Goal: Information Seeking & Learning: Learn about a topic

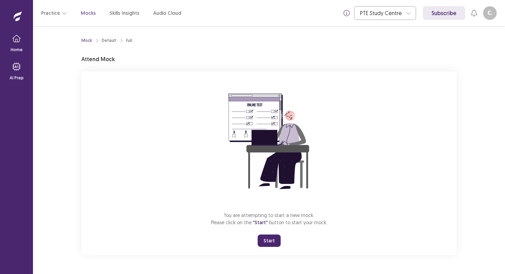
click at [278, 240] on button "Start" at bounding box center [269, 241] width 23 height 12
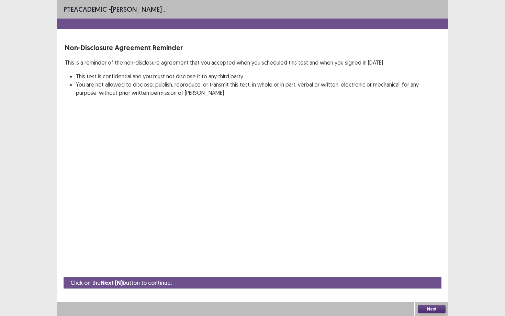
click at [429, 274] on button "Next" at bounding box center [431, 309] width 27 height 8
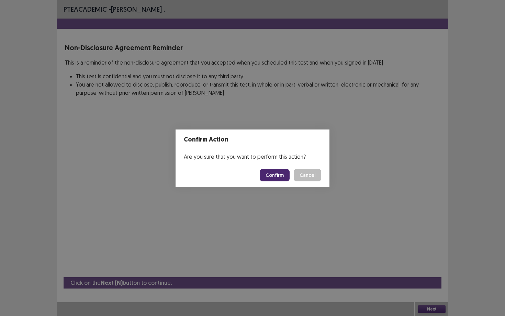
click at [279, 176] on button "Confirm" at bounding box center [275, 175] width 30 height 12
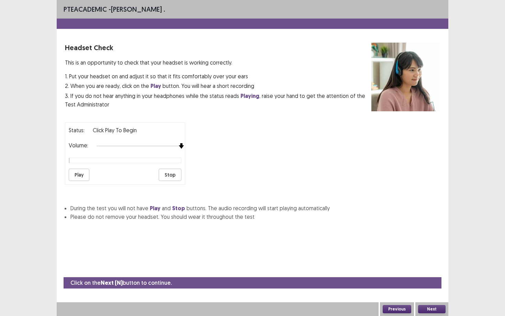
click at [179, 146] on div "Volume:" at bounding box center [125, 146] width 113 height 7
click at [78, 173] on button "Play" at bounding box center [79, 175] width 21 height 12
click at [79, 175] on button "Play" at bounding box center [79, 175] width 21 height 12
click at [433, 274] on button "Next" at bounding box center [431, 309] width 27 height 8
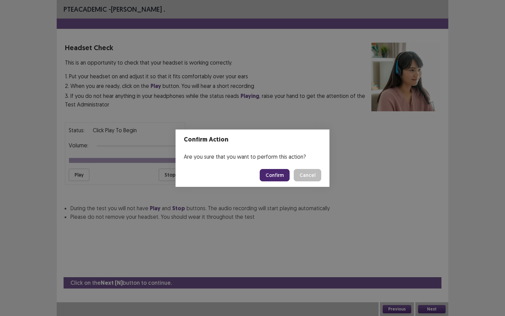
click at [278, 175] on button "Confirm" at bounding box center [275, 175] width 30 height 12
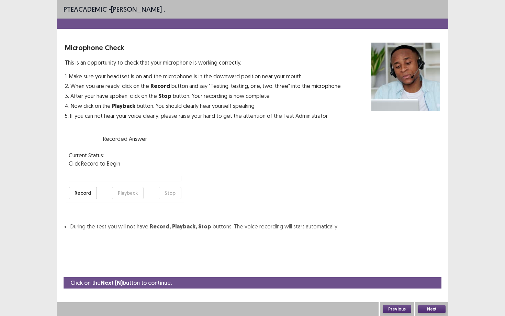
click at [86, 192] on button "Record" at bounding box center [83, 193] width 28 height 12
click at [174, 194] on button "Stop" at bounding box center [170, 193] width 23 height 12
click at [135, 190] on button "Playback" at bounding box center [128, 193] width 32 height 12
click at [434, 274] on button "Next" at bounding box center [431, 309] width 27 height 8
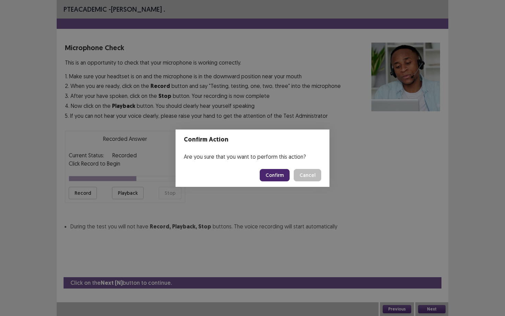
click at [278, 174] on button "Confirm" at bounding box center [275, 175] width 30 height 12
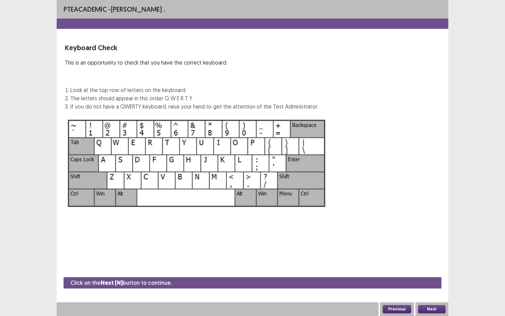
click at [435, 274] on button "Next" at bounding box center [431, 309] width 27 height 8
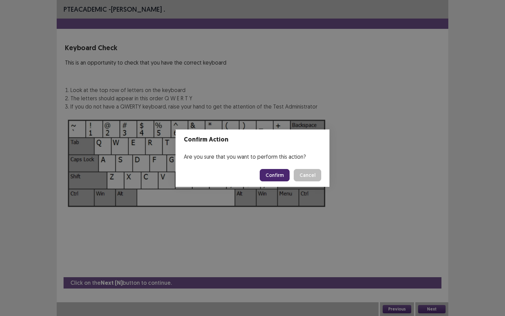
click at [276, 172] on button "Confirm" at bounding box center [275, 175] width 30 height 12
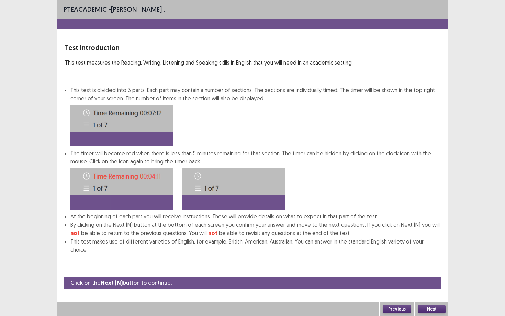
click at [431, 274] on button "Next" at bounding box center [431, 309] width 27 height 8
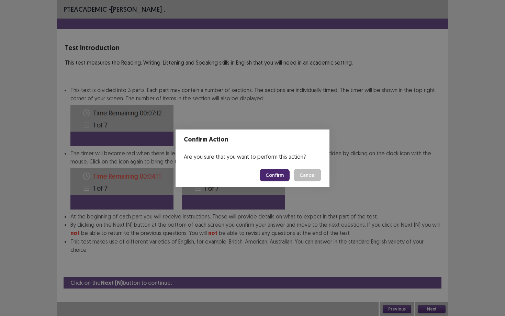
click at [269, 179] on button "Confirm" at bounding box center [275, 175] width 30 height 12
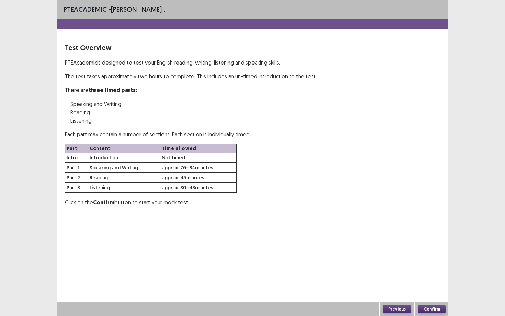
click at [425, 274] on button "Confirm" at bounding box center [431, 309] width 27 height 8
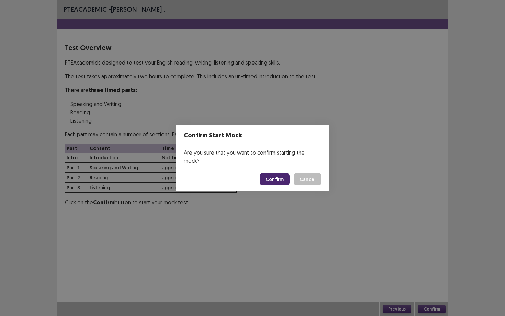
click at [272, 173] on button "Confirm" at bounding box center [275, 179] width 30 height 12
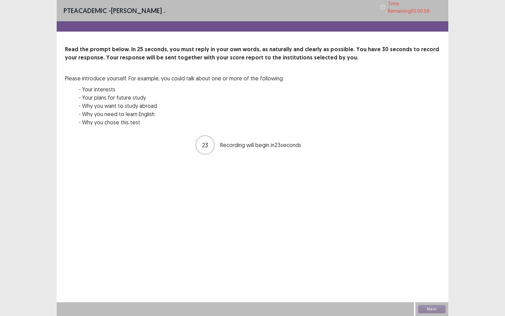
click at [427, 274] on div "Next" at bounding box center [432, 309] width 33 height 14
click at [432, 274] on button "Next" at bounding box center [431, 309] width 27 height 8
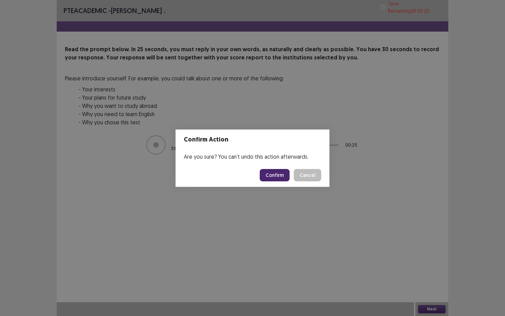
click at [276, 178] on button "Confirm" at bounding box center [275, 175] width 30 height 12
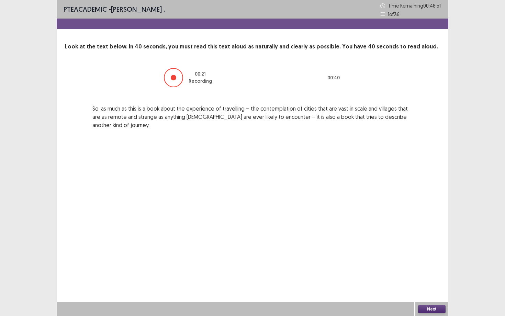
click at [426, 274] on button "Next" at bounding box center [431, 309] width 27 height 8
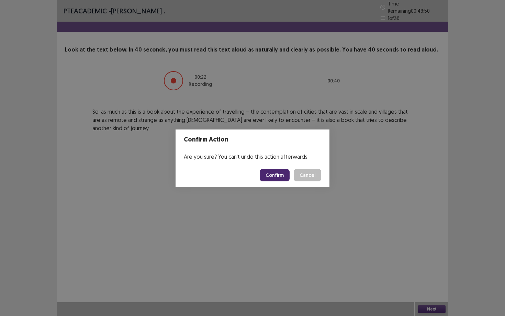
click at [276, 178] on button "Confirm" at bounding box center [275, 175] width 30 height 12
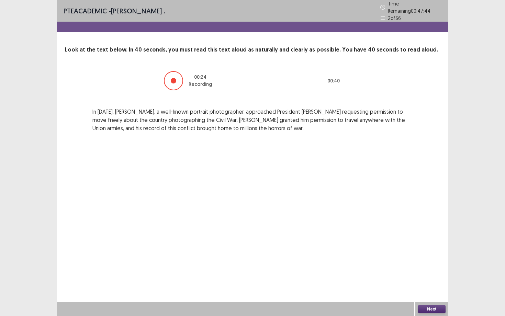
click at [427, 274] on button "Next" at bounding box center [431, 309] width 27 height 8
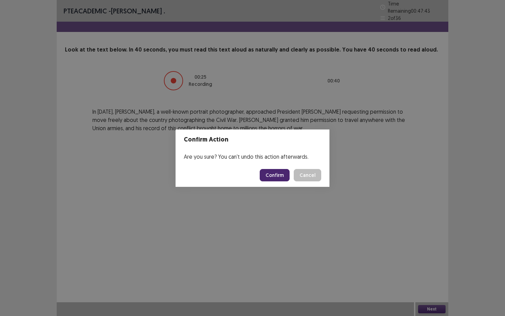
click at [274, 176] on button "Confirm" at bounding box center [275, 175] width 30 height 12
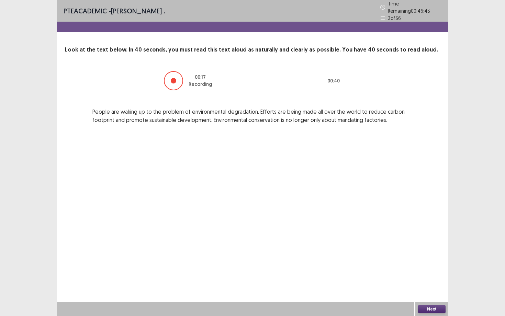
click at [428, 274] on button "Next" at bounding box center [431, 309] width 27 height 8
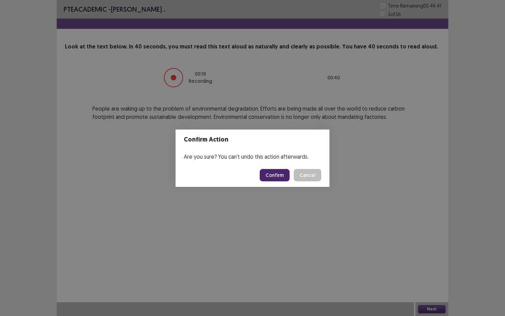
click at [278, 176] on button "Confirm" at bounding box center [275, 175] width 30 height 12
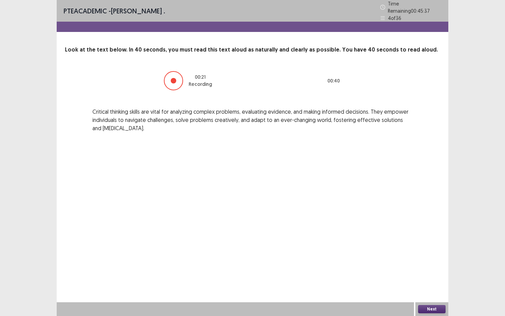
click at [426, 274] on button "Next" at bounding box center [431, 309] width 27 height 8
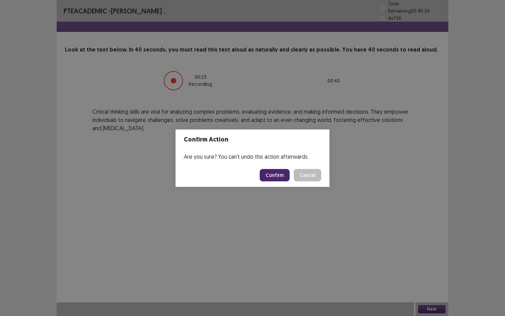
click at [274, 174] on button "Confirm" at bounding box center [275, 175] width 30 height 12
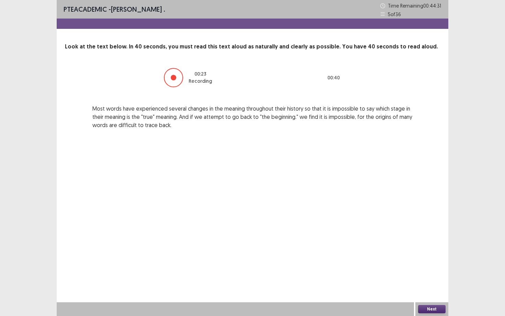
click at [427, 274] on button "Next" at bounding box center [431, 309] width 27 height 8
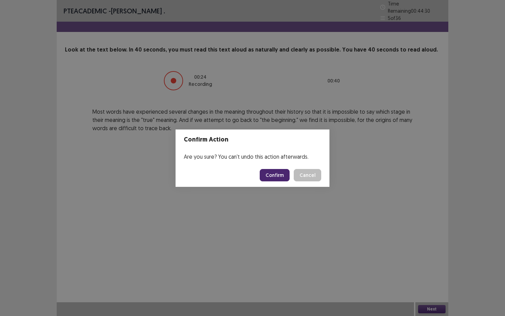
click at [276, 177] on button "Confirm" at bounding box center [275, 175] width 30 height 12
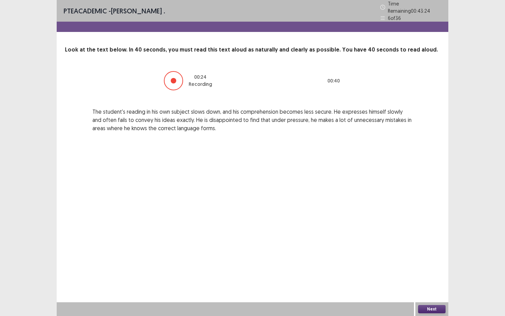
click at [425, 274] on button "Next" at bounding box center [431, 309] width 27 height 8
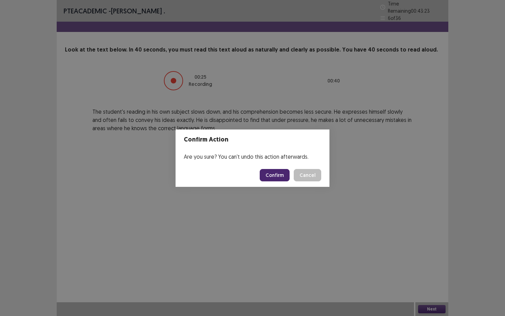
click at [268, 173] on button "Confirm" at bounding box center [275, 175] width 30 height 12
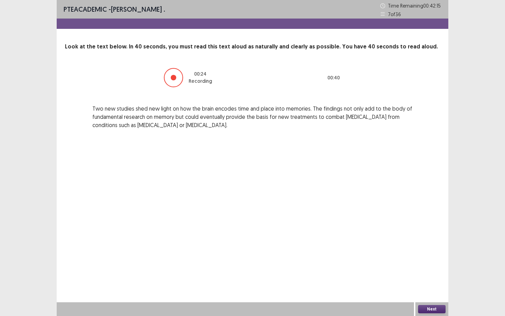
click at [428, 274] on button "Next" at bounding box center [431, 309] width 27 height 8
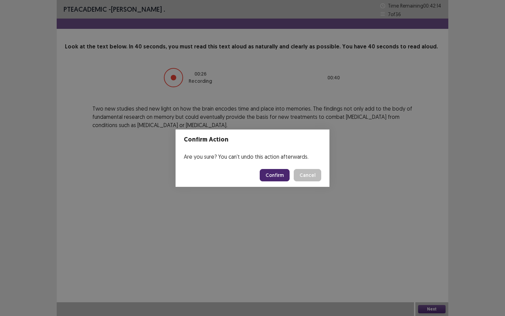
click at [278, 173] on button "Confirm" at bounding box center [275, 175] width 30 height 12
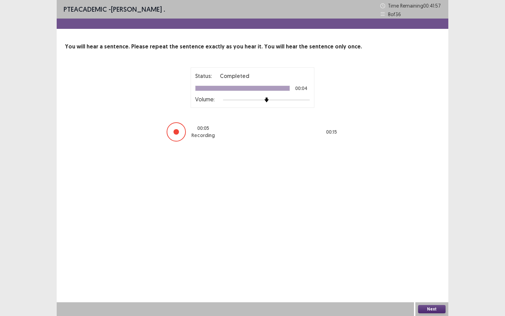
click at [425, 274] on button "Next" at bounding box center [431, 309] width 27 height 8
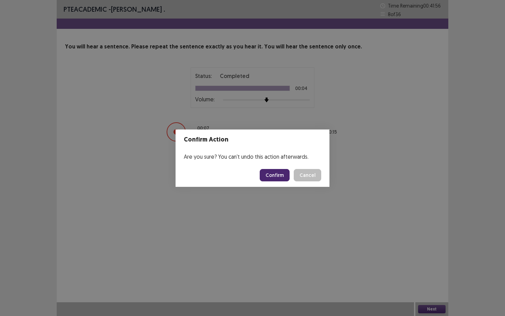
click at [276, 172] on button "Confirm" at bounding box center [275, 175] width 30 height 12
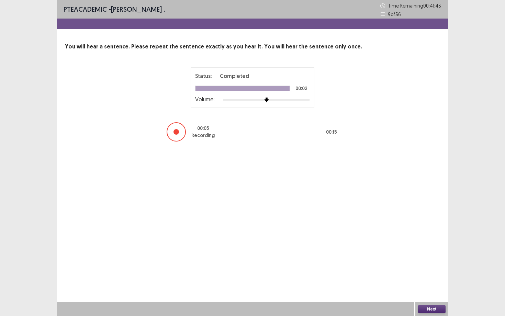
click at [432, 274] on button "Next" at bounding box center [431, 309] width 27 height 8
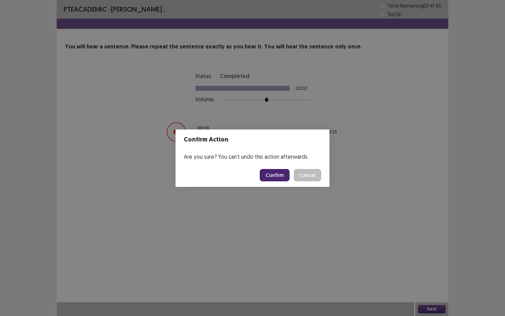
click at [277, 178] on button "Confirm" at bounding box center [275, 175] width 30 height 12
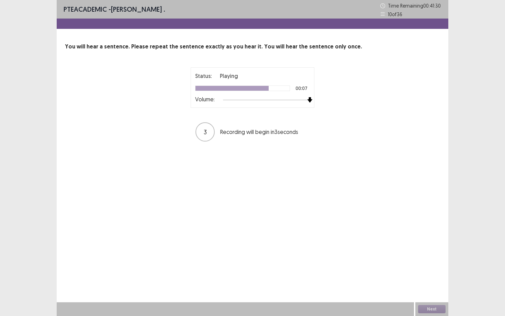
click at [307, 101] on img at bounding box center [309, 99] width 5 height 5
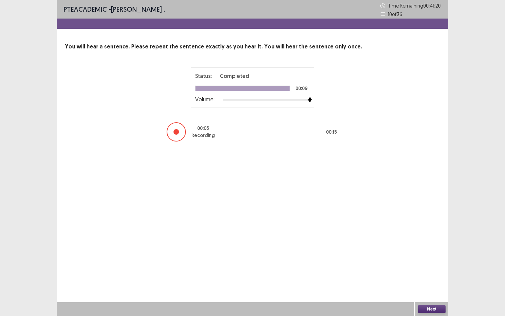
click at [429, 274] on button "Next" at bounding box center [431, 309] width 27 height 8
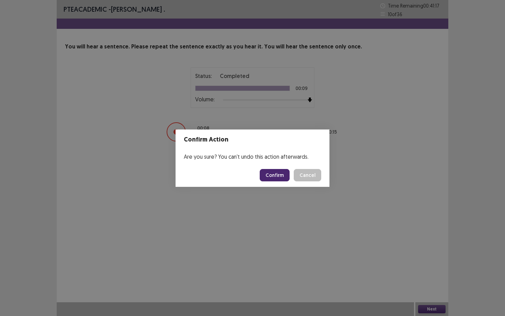
click at [279, 176] on button "Confirm" at bounding box center [275, 175] width 30 height 12
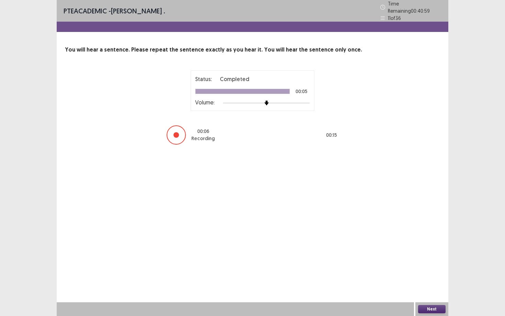
click at [424, 274] on button "Next" at bounding box center [431, 309] width 27 height 8
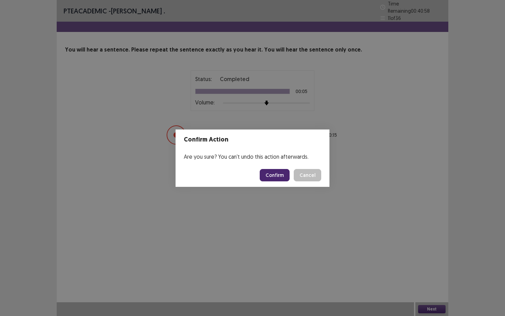
click at [276, 176] on button "Confirm" at bounding box center [275, 175] width 30 height 12
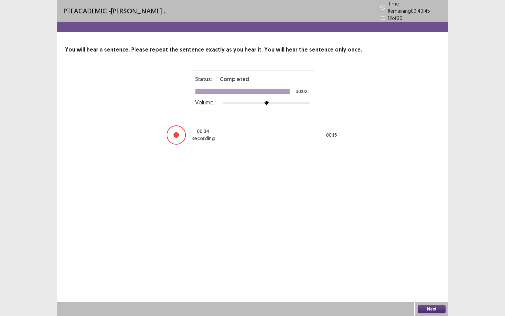
click at [426, 274] on button "Next" at bounding box center [431, 309] width 27 height 8
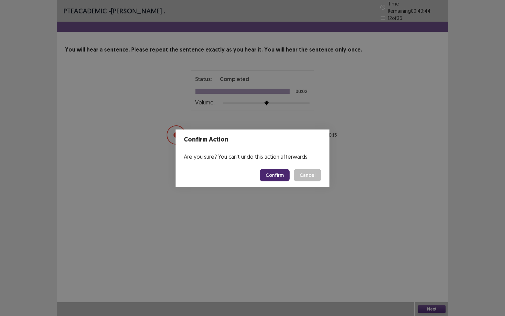
click at [278, 176] on button "Confirm" at bounding box center [275, 175] width 30 height 12
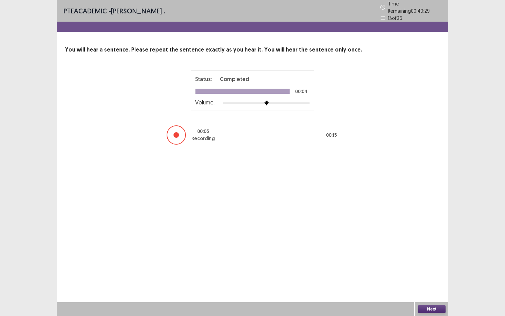
click at [428, 274] on button "Next" at bounding box center [431, 309] width 27 height 8
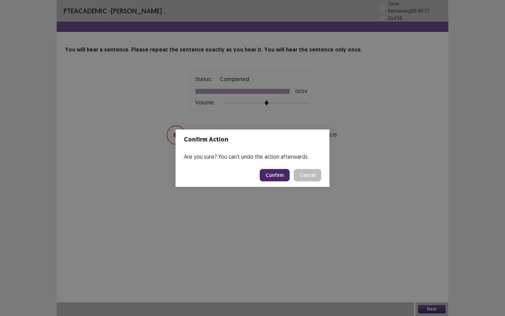
click at [283, 172] on button "Confirm" at bounding box center [275, 175] width 30 height 12
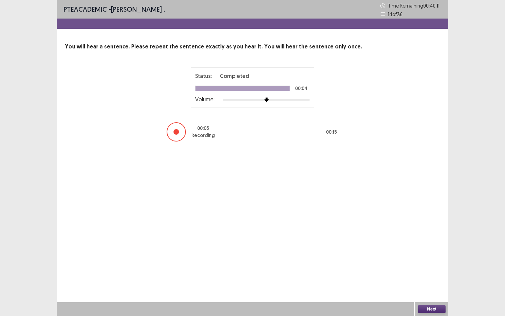
click at [432, 274] on button "Next" at bounding box center [431, 309] width 27 height 8
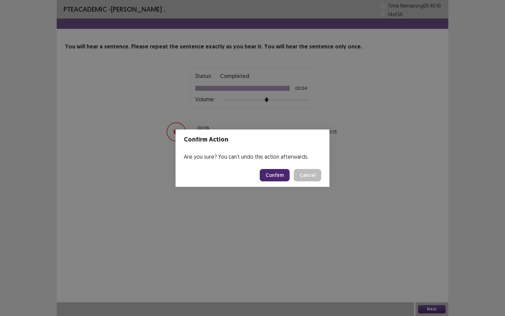
click at [278, 174] on button "Confirm" at bounding box center [275, 175] width 30 height 12
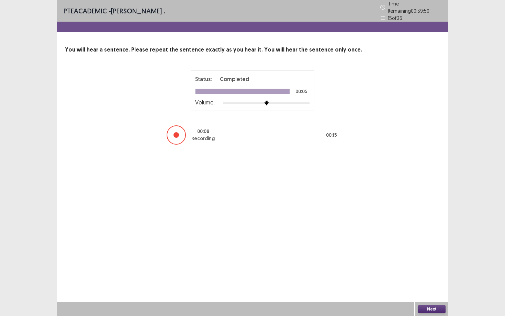
click at [437, 274] on button "Next" at bounding box center [431, 309] width 27 height 8
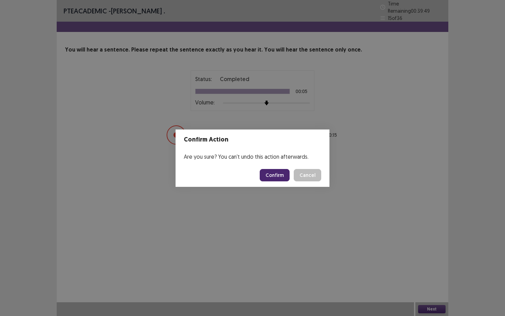
click at [275, 172] on button "Confirm" at bounding box center [275, 175] width 30 height 12
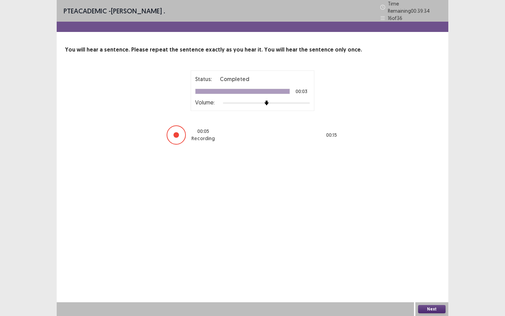
click at [421, 274] on button "Next" at bounding box center [431, 309] width 27 height 8
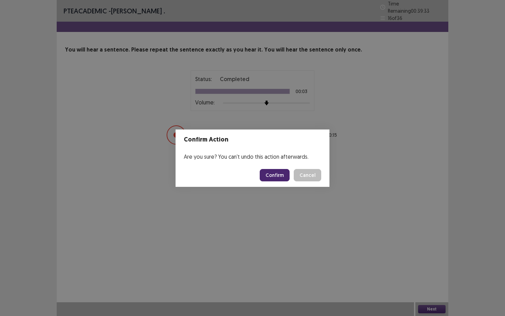
click at [276, 180] on button "Confirm" at bounding box center [275, 175] width 30 height 12
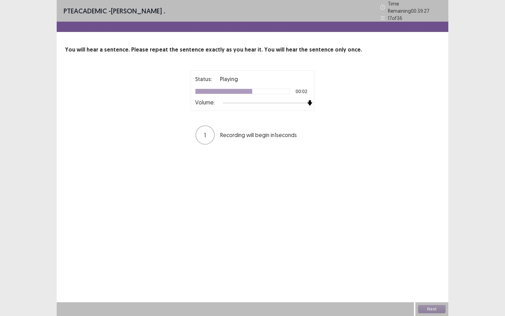
click at [313, 103] on div "Status: Playing 00:02 Volume:" at bounding box center [253, 90] width 124 height 41
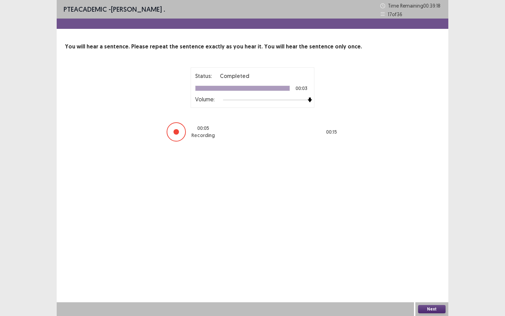
click at [427, 274] on button "Next" at bounding box center [431, 309] width 27 height 8
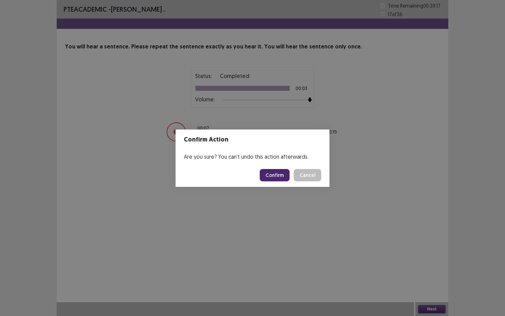
click at [277, 177] on button "Confirm" at bounding box center [275, 175] width 30 height 12
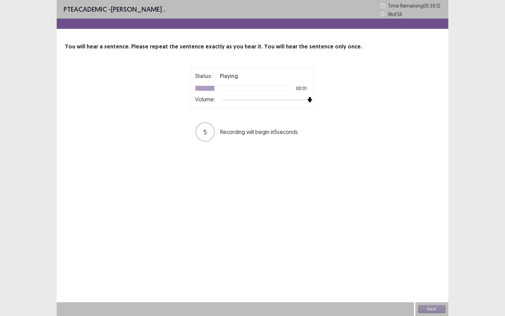
click at [315, 105] on div "Status: Playing 00:01 Volume: 5 Recording will begin in 5 seconds" at bounding box center [253, 104] width 172 height 75
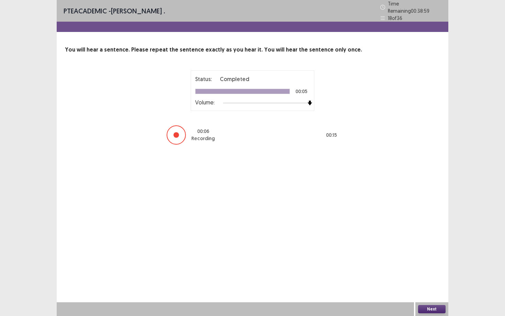
click at [429, 274] on button "Next" at bounding box center [431, 309] width 27 height 8
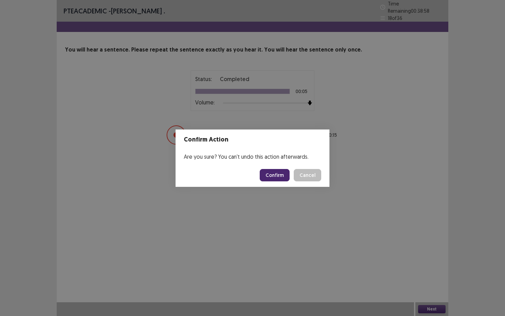
click at [278, 177] on button "Confirm" at bounding box center [275, 175] width 30 height 12
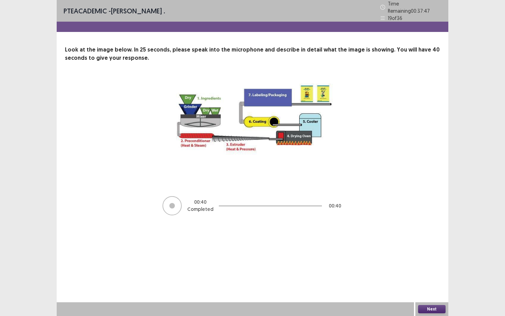
click at [436, 274] on button "Next" at bounding box center [431, 309] width 27 height 8
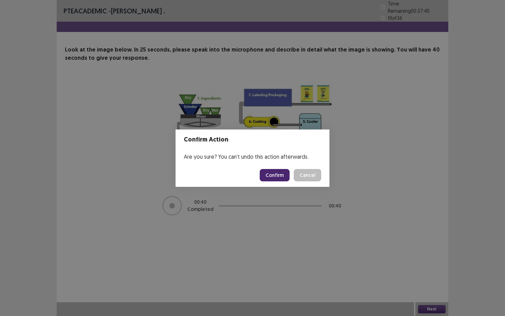
click at [279, 174] on button "Confirm" at bounding box center [275, 175] width 30 height 12
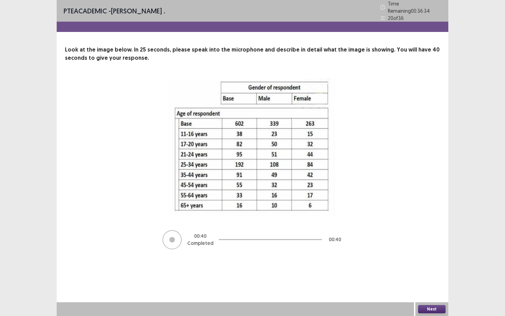
click at [423, 274] on button "Next" at bounding box center [431, 309] width 27 height 8
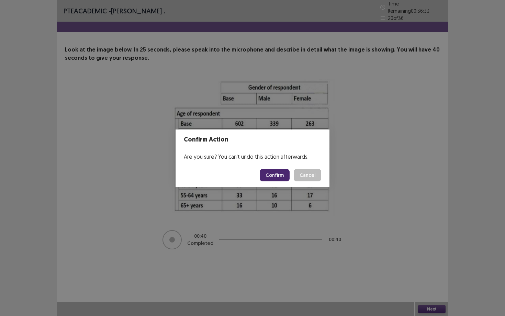
click at [278, 172] on button "Confirm" at bounding box center [275, 175] width 30 height 12
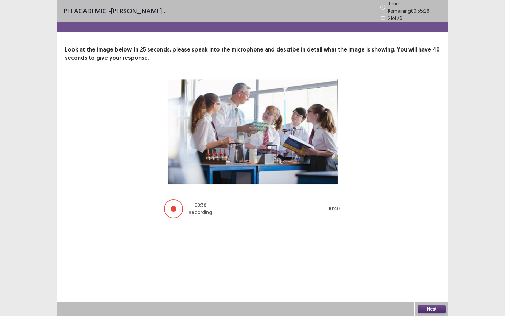
click at [423, 274] on button "Next" at bounding box center [431, 309] width 27 height 8
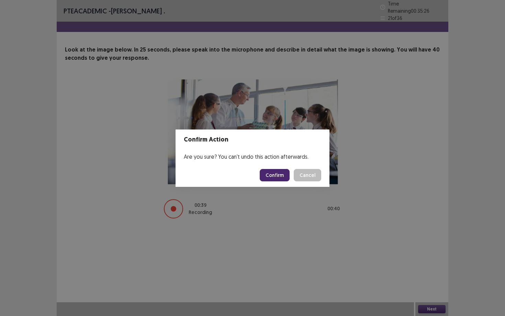
click at [279, 175] on button "Confirm" at bounding box center [275, 175] width 30 height 12
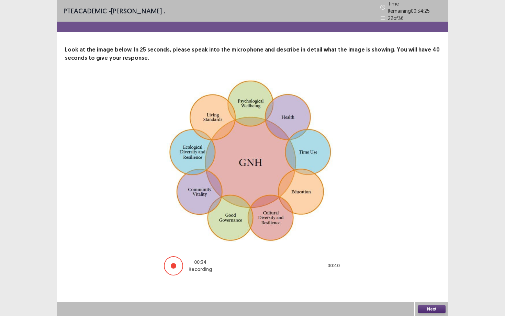
click at [432, 274] on button "Next" at bounding box center [431, 309] width 27 height 8
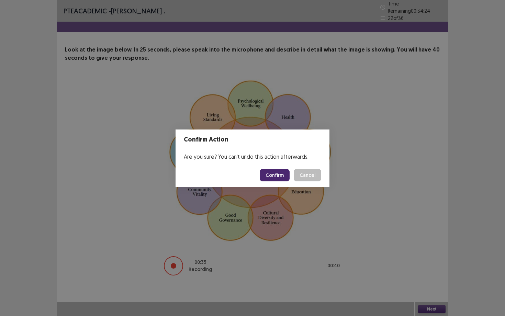
click at [272, 180] on button "Confirm" at bounding box center [275, 175] width 30 height 12
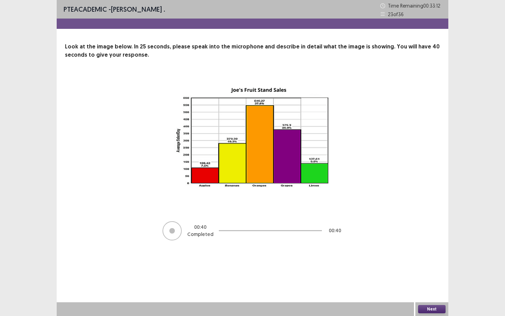
click at [433, 274] on button "Next" at bounding box center [431, 309] width 27 height 8
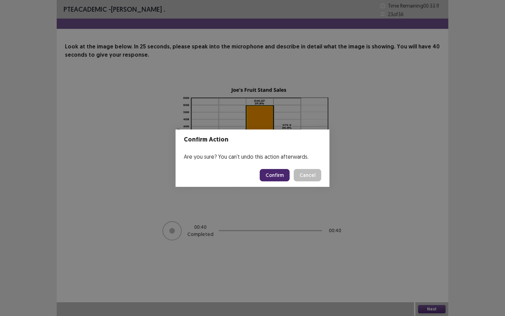
click at [276, 174] on button "Confirm" at bounding box center [275, 175] width 30 height 12
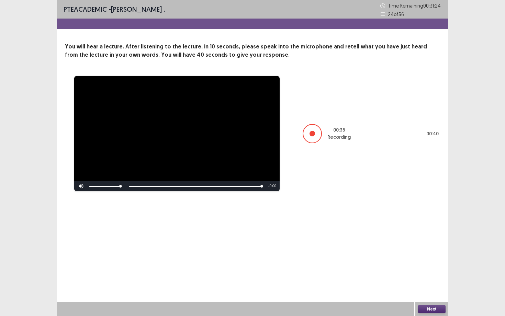
click at [438, 274] on button "Next" at bounding box center [431, 309] width 27 height 8
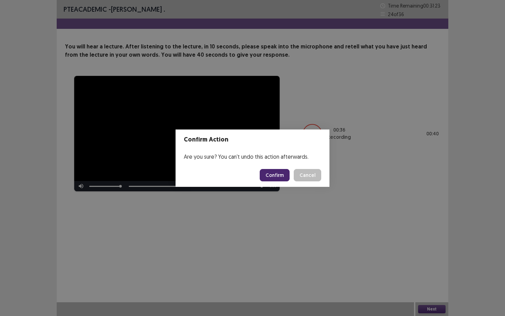
click at [269, 175] on button "Confirm" at bounding box center [275, 175] width 30 height 12
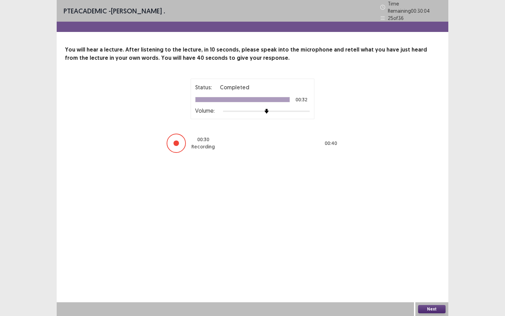
click at [432, 274] on button "Next" at bounding box center [431, 309] width 27 height 8
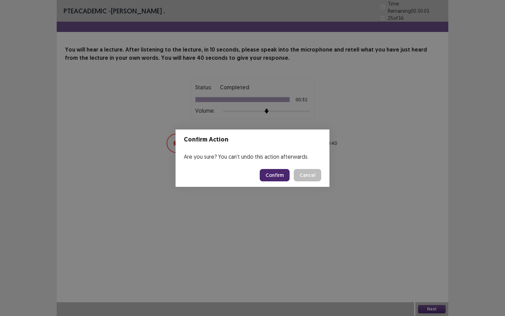
click at [280, 174] on button "Confirm" at bounding box center [275, 175] width 30 height 12
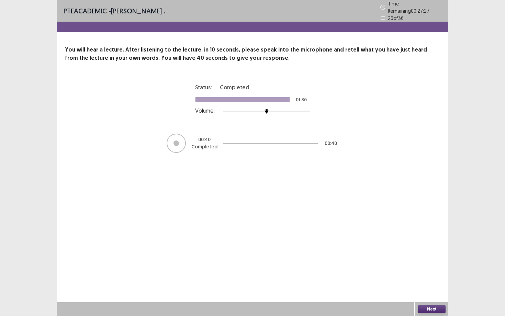
click at [425, 274] on button "Next" at bounding box center [431, 309] width 27 height 8
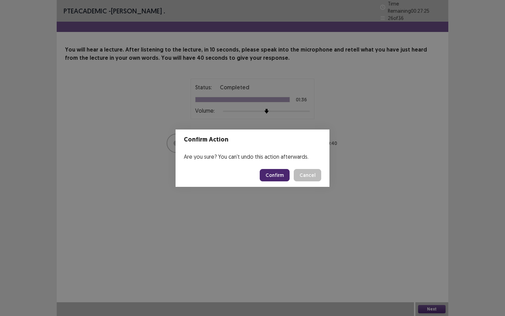
click at [268, 172] on button "Confirm" at bounding box center [275, 175] width 30 height 12
click at [285, 176] on button "Confirm" at bounding box center [275, 175] width 30 height 12
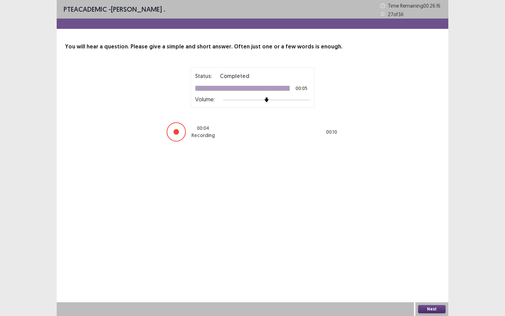
click at [432, 274] on button "Next" at bounding box center [431, 309] width 27 height 8
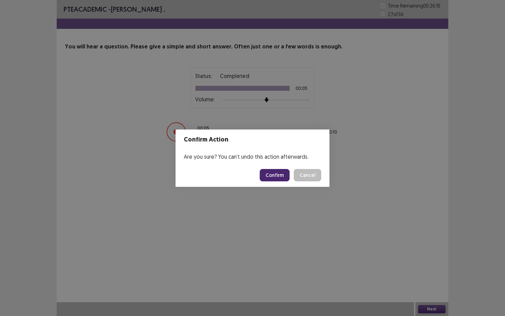
click at [280, 175] on button "Confirm" at bounding box center [275, 175] width 30 height 12
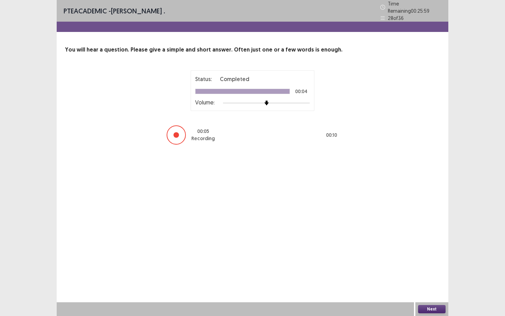
click at [427, 274] on button "Next" at bounding box center [431, 309] width 27 height 8
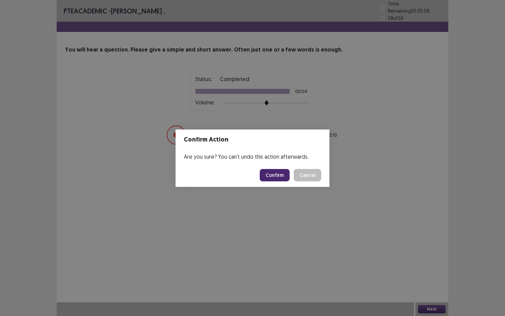
click at [271, 176] on button "Confirm" at bounding box center [275, 175] width 30 height 12
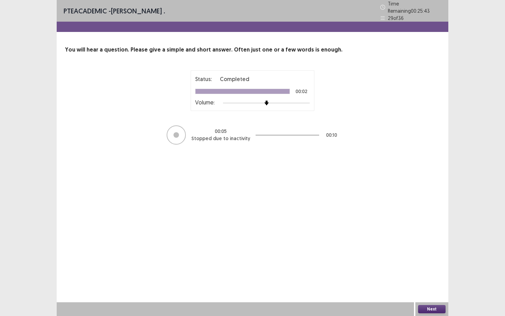
click at [427, 274] on div "Next" at bounding box center [432, 309] width 33 height 14
click at [427, 274] on button "Next" at bounding box center [431, 309] width 27 height 8
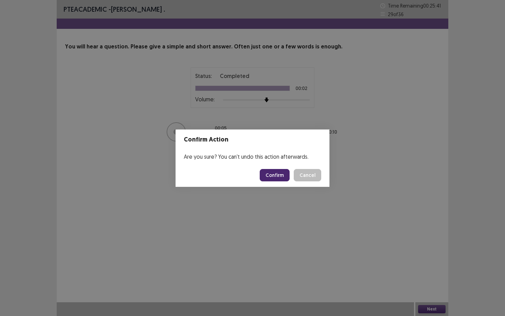
click at [275, 172] on button "Confirm" at bounding box center [275, 175] width 30 height 12
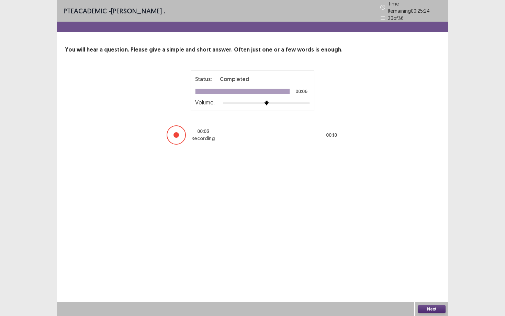
click at [423, 274] on button "Next" at bounding box center [431, 309] width 27 height 8
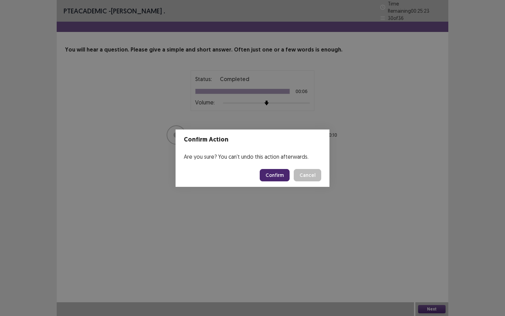
click at [276, 176] on button "Confirm" at bounding box center [275, 175] width 30 height 12
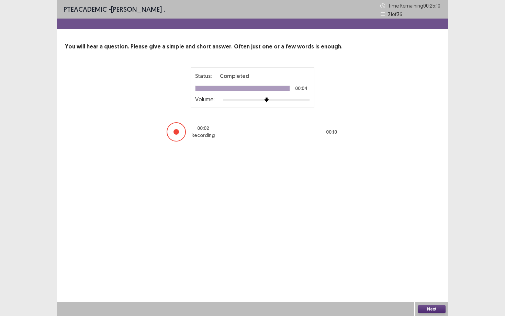
click at [431, 274] on button "Next" at bounding box center [431, 309] width 27 height 8
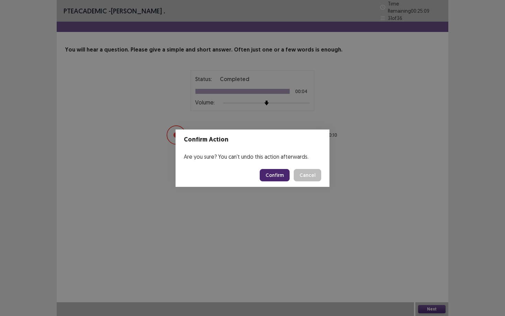
click at [270, 175] on button "Confirm" at bounding box center [275, 175] width 30 height 12
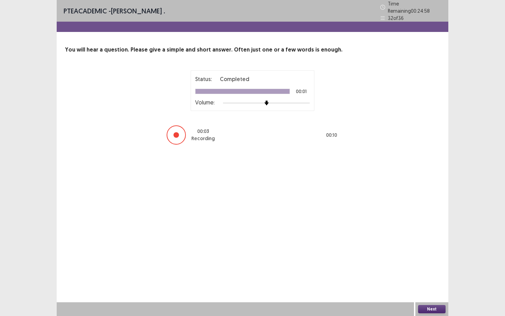
click at [429, 274] on button "Next" at bounding box center [431, 309] width 27 height 8
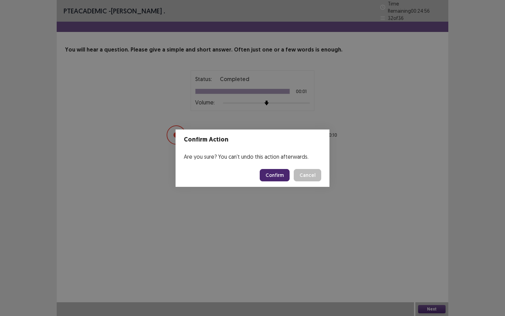
click at [281, 176] on button "Confirm" at bounding box center [275, 175] width 30 height 12
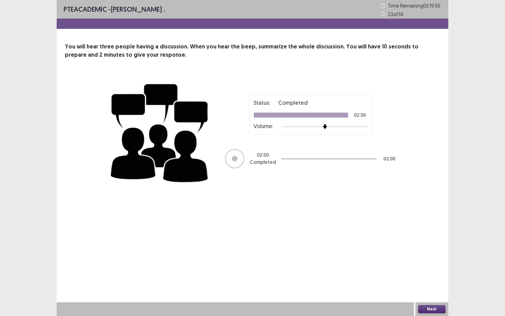
click at [434, 274] on button "Next" at bounding box center [431, 309] width 27 height 8
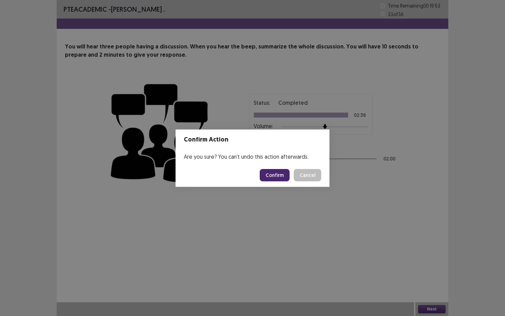
click at [284, 177] on button "Confirm" at bounding box center [275, 175] width 30 height 12
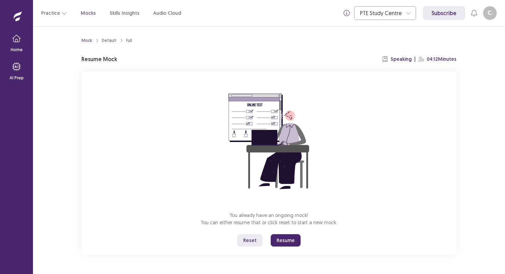
click at [281, 244] on button "Resume" at bounding box center [286, 240] width 30 height 12
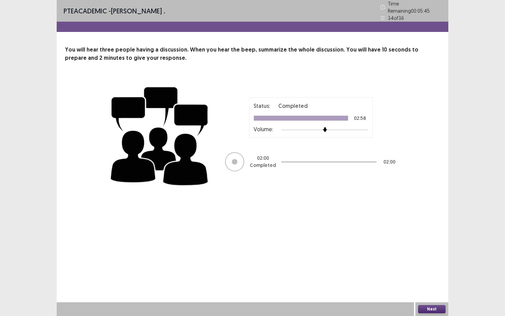
click at [432, 274] on button "Next" at bounding box center [431, 309] width 27 height 8
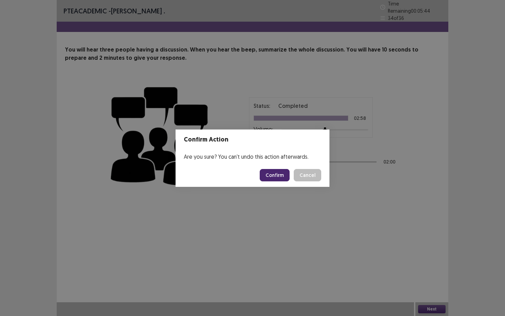
click at [272, 176] on button "Confirm" at bounding box center [275, 175] width 30 height 12
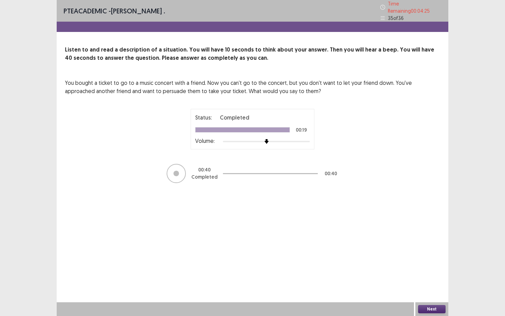
click at [431, 274] on button "Next" at bounding box center [431, 309] width 27 height 8
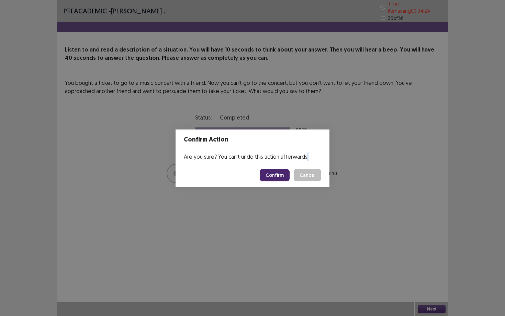
click at [431, 274] on div "Confirm Action Are you sure? You can't undo this action afterwards. Confirm Can…" at bounding box center [252, 158] width 505 height 316
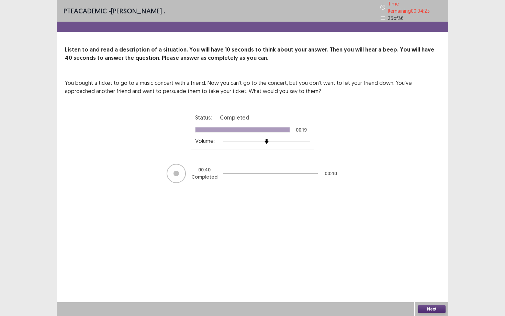
click at [424, 274] on button "Next" at bounding box center [431, 309] width 27 height 8
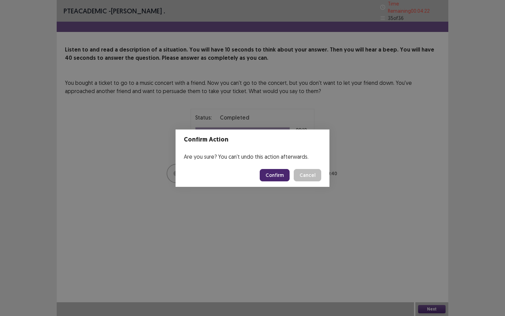
click at [286, 175] on button "Confirm" at bounding box center [275, 175] width 30 height 12
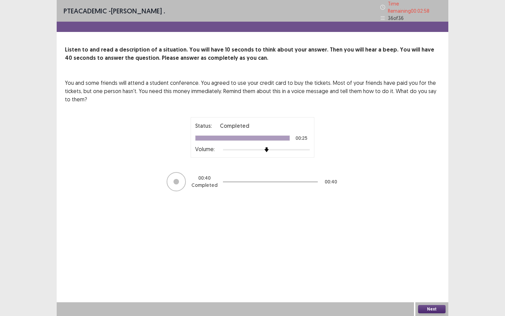
click at [427, 274] on button "Next" at bounding box center [431, 309] width 27 height 8
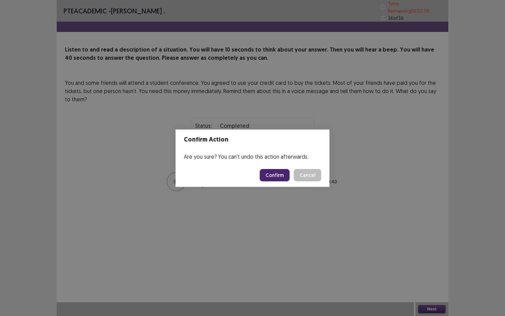
click at [280, 176] on button "Confirm" at bounding box center [275, 175] width 30 height 12
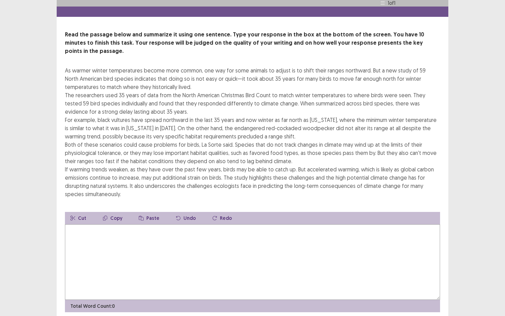
scroll to position [16, 0]
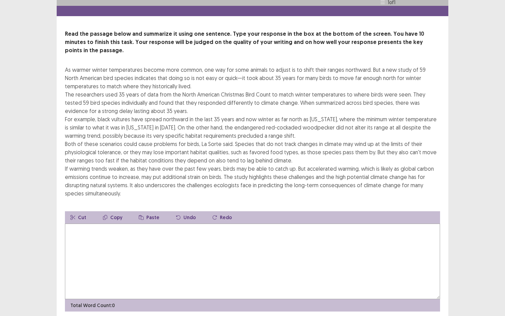
drag, startPoint x: 65, startPoint y: 58, endPoint x: 85, endPoint y: 66, distance: 21.8
click at [85, 66] on div "As warmer winter temperatures become more common, one way for some animals to a…" at bounding box center [252, 132] width 375 height 132
click at [125, 238] on textarea at bounding box center [252, 262] width 375 height 76
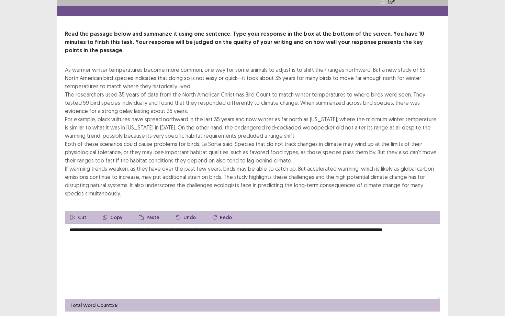
click at [82, 227] on textarea "**********" at bounding box center [252, 262] width 375 height 76
click at [116, 226] on textarea "**********" at bounding box center [252, 262] width 375 height 76
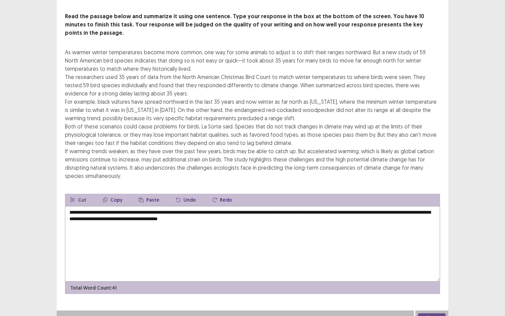
click at [431, 274] on button "Next" at bounding box center [431, 317] width 27 height 8
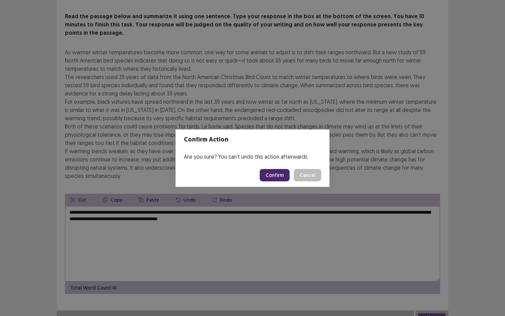
click at [310, 179] on button "Cancel" at bounding box center [307, 175] width 27 height 12
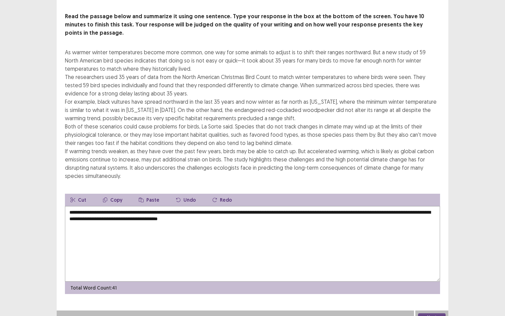
click at [229, 213] on textarea "**********" at bounding box center [252, 244] width 375 height 76
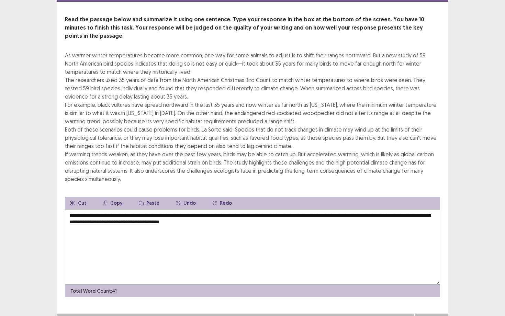
type textarea "**********"
click at [428, 274] on button "Next" at bounding box center [431, 321] width 27 height 8
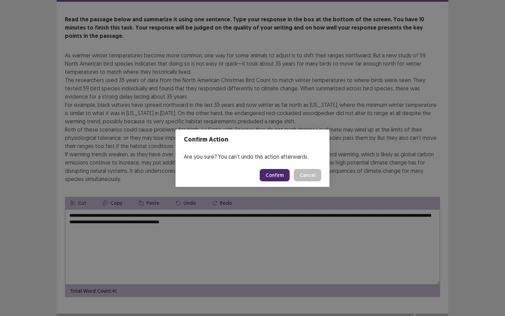
click at [271, 177] on button "Confirm" at bounding box center [275, 175] width 30 height 12
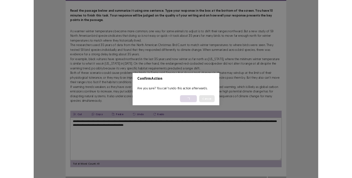
scroll to position [0, 0]
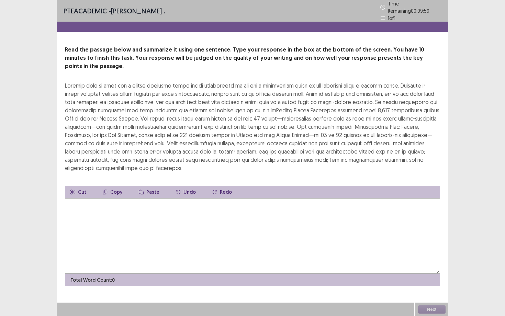
click at [203, 215] on textarea at bounding box center [252, 236] width 375 height 76
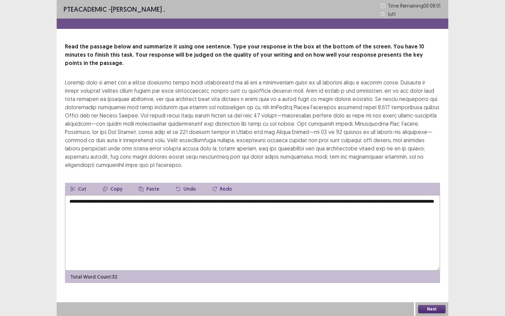
type textarea "**********"
click at [423, 274] on button "Next" at bounding box center [431, 309] width 27 height 8
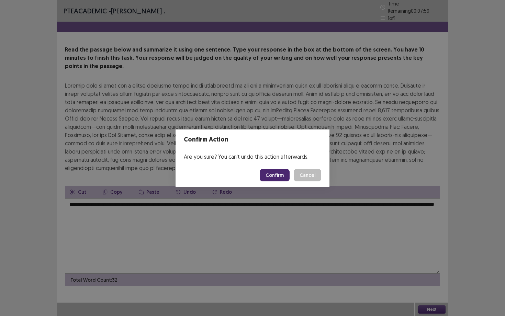
click at [271, 172] on button "Confirm" at bounding box center [275, 175] width 30 height 12
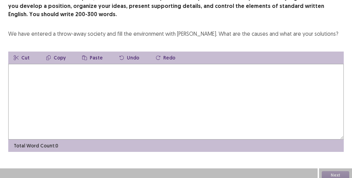
scroll to position [53, 0]
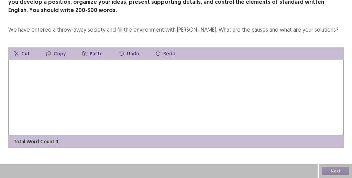
click at [79, 100] on textarea at bounding box center [175, 98] width 335 height 76
type textarea "*"
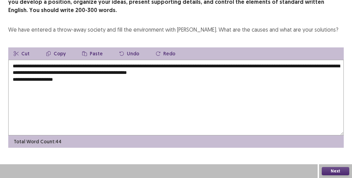
click at [66, 79] on textarea "**********" at bounding box center [175, 98] width 335 height 76
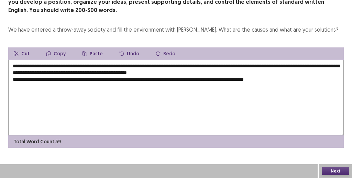
click at [289, 79] on textarea "**********" at bounding box center [175, 98] width 335 height 76
click at [301, 82] on textarea "**********" at bounding box center [175, 98] width 335 height 76
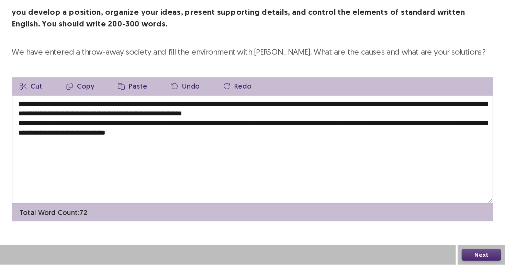
scroll to position [0, 0]
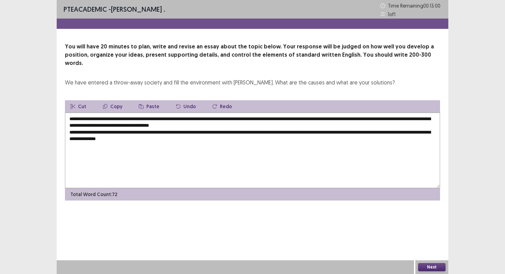
drag, startPoint x: 141, startPoint y: 132, endPoint x: 197, endPoint y: 130, distance: 56.1
click at [197, 130] on textarea "**********" at bounding box center [252, 151] width 375 height 76
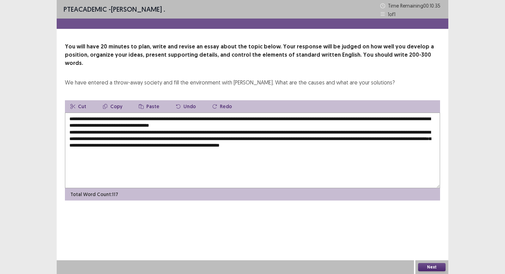
click at [430, 138] on textarea "**********" at bounding box center [252, 151] width 375 height 76
click at [87, 146] on textarea "**********" at bounding box center [252, 151] width 375 height 76
click at [141, 145] on textarea "**********" at bounding box center [252, 151] width 375 height 76
click at [170, 146] on textarea "**********" at bounding box center [252, 151] width 375 height 76
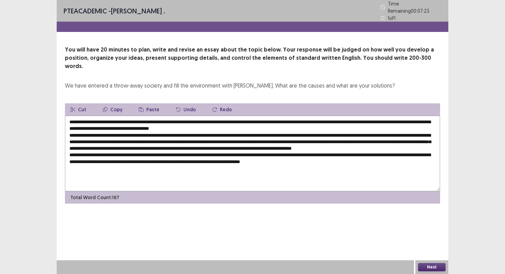
click at [323, 157] on textarea at bounding box center [252, 154] width 375 height 76
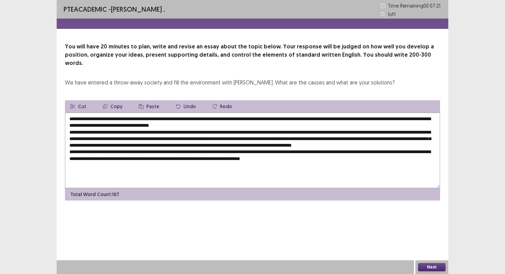
click at [375, 160] on textarea at bounding box center [252, 151] width 375 height 76
click at [354, 159] on textarea at bounding box center [252, 151] width 375 height 76
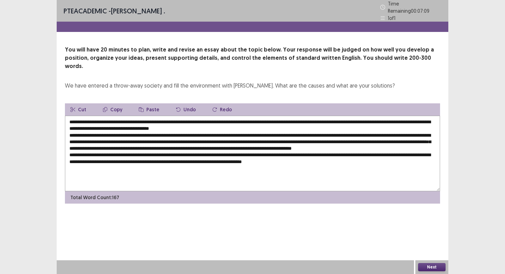
click at [386, 159] on textarea at bounding box center [252, 154] width 375 height 76
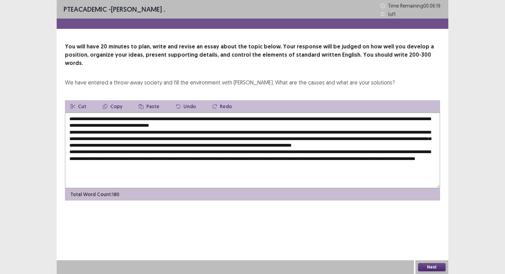
click at [137, 165] on textarea at bounding box center [252, 151] width 375 height 76
click at [229, 166] on textarea at bounding box center [252, 151] width 375 height 76
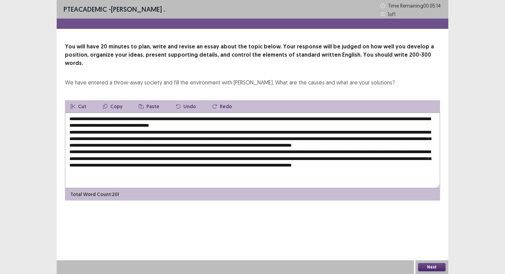
click at [139, 172] on textarea at bounding box center [252, 151] width 375 height 76
click at [196, 171] on textarea at bounding box center [252, 151] width 375 height 76
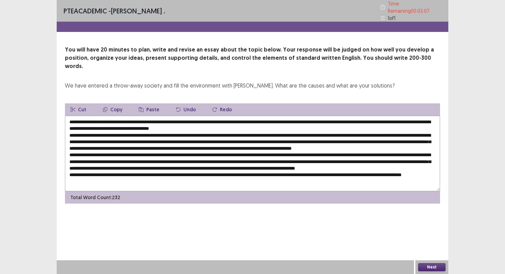
click at [167, 119] on textarea at bounding box center [252, 154] width 375 height 76
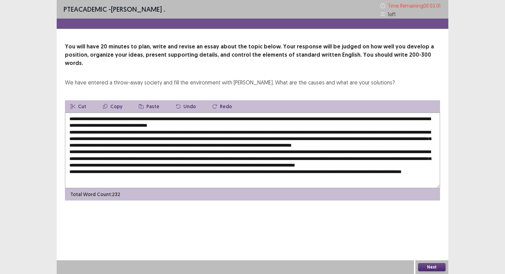
click at [242, 119] on textarea at bounding box center [252, 151] width 375 height 76
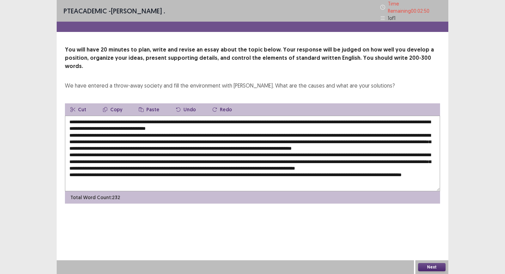
click at [167, 125] on textarea at bounding box center [252, 154] width 375 height 76
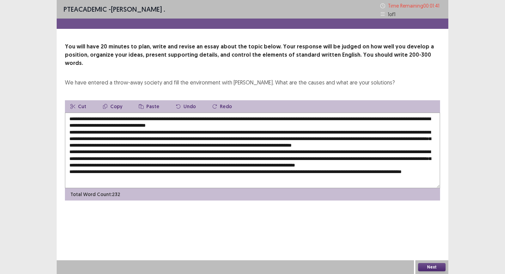
click at [363, 152] on textarea at bounding box center [252, 151] width 375 height 76
click at [80, 165] on textarea at bounding box center [252, 151] width 375 height 76
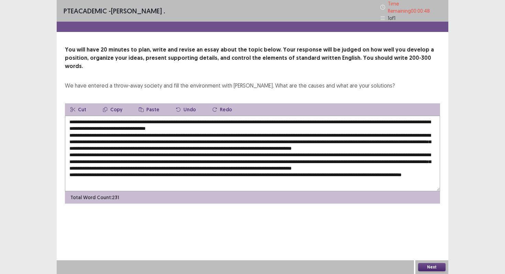
type textarea "**********"
click at [427, 265] on button "Next" at bounding box center [431, 267] width 27 height 8
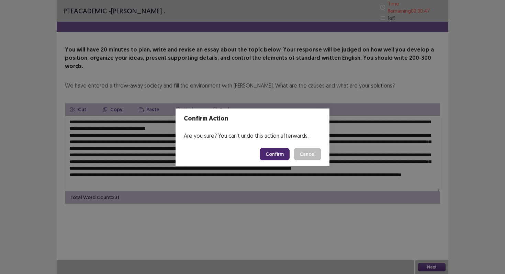
click at [278, 155] on button "Confirm" at bounding box center [275, 154] width 30 height 12
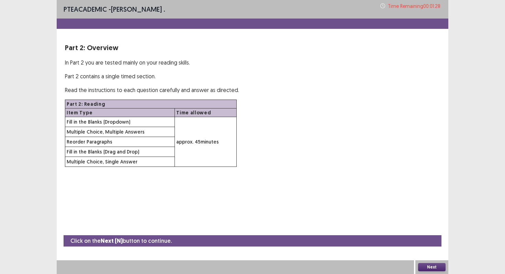
click at [430, 269] on button "Next" at bounding box center [431, 267] width 27 height 8
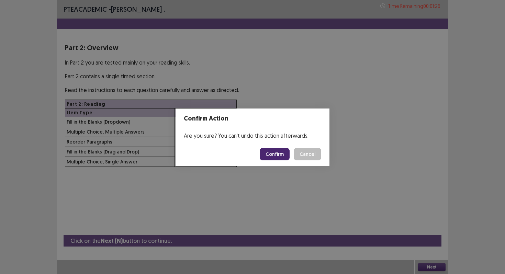
click at [278, 157] on button "Confirm" at bounding box center [275, 154] width 30 height 12
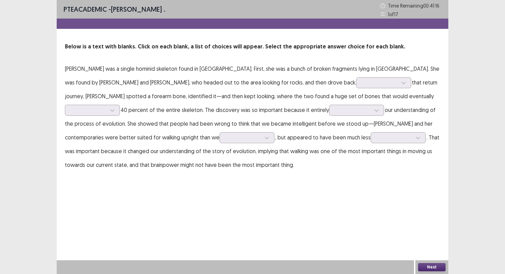
drag, startPoint x: 64, startPoint y: 68, endPoint x: 81, endPoint y: 78, distance: 19.7
click at [81, 78] on div "Below is a text with blanks. Click on each blank, a list of choices will appear…" at bounding box center [253, 107] width 392 height 129
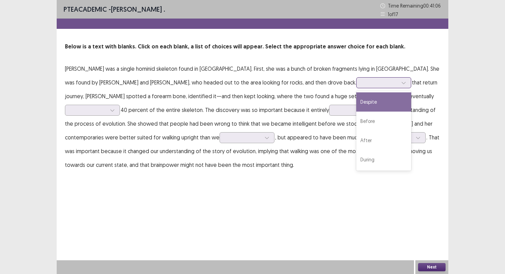
click at [362, 84] on div at bounding box center [380, 82] width 36 height 7
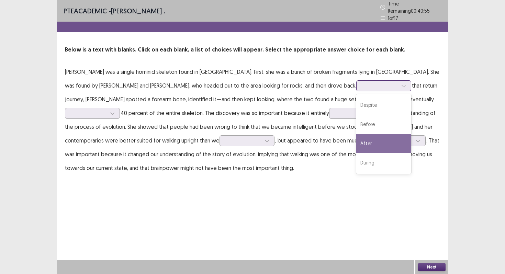
click at [356, 143] on div "After" at bounding box center [383, 143] width 55 height 19
click at [362, 82] on div at bounding box center [380, 85] width 36 height 7
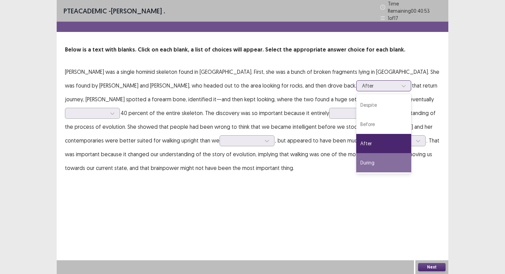
click at [356, 159] on div "During" at bounding box center [383, 162] width 55 height 19
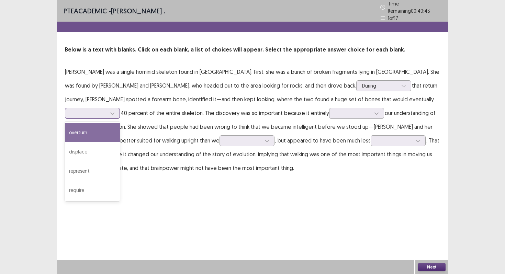
click at [107, 110] on div at bounding box center [89, 113] width 36 height 7
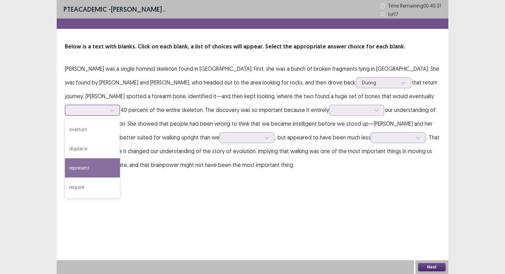
click at [120, 158] on div "represent" at bounding box center [92, 167] width 55 height 19
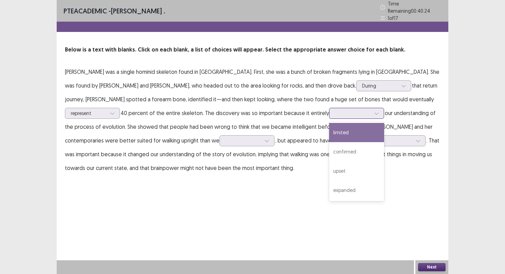
click at [335, 112] on div at bounding box center [353, 113] width 36 height 7
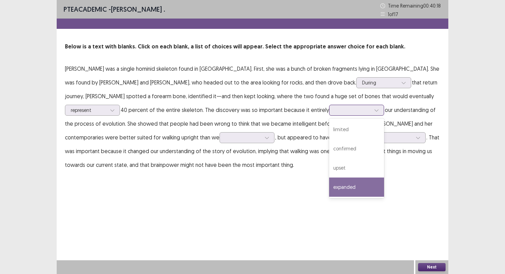
click at [329, 195] on div "expanded" at bounding box center [356, 187] width 55 height 19
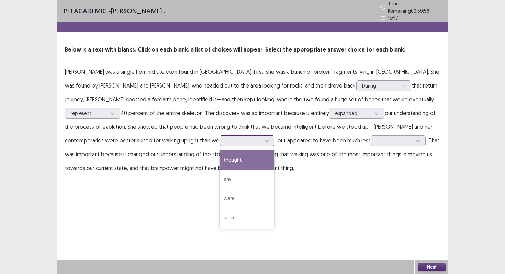
click at [225, 141] on div at bounding box center [243, 140] width 36 height 7
click at [220, 156] on div "thought" at bounding box center [247, 160] width 55 height 19
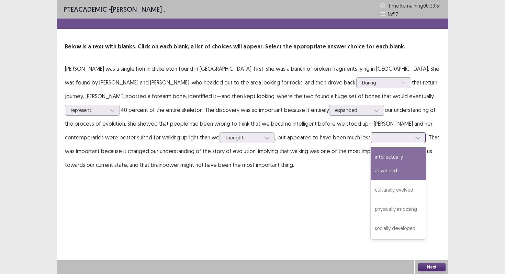
click at [377, 140] on div at bounding box center [395, 137] width 36 height 7
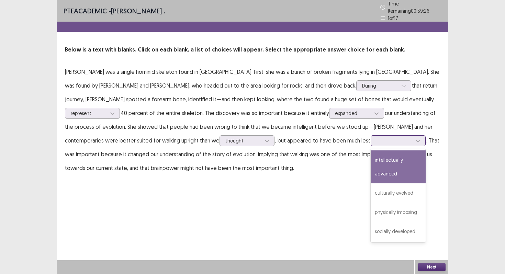
click at [371, 169] on div "intellectually advanced" at bounding box center [398, 167] width 55 height 33
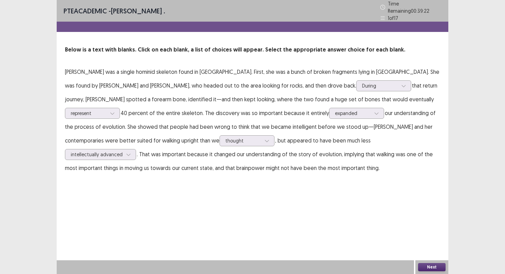
click at [431, 267] on button "Next" at bounding box center [431, 267] width 27 height 8
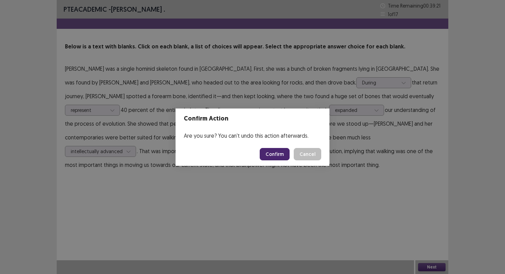
click at [274, 156] on button "Confirm" at bounding box center [275, 154] width 30 height 12
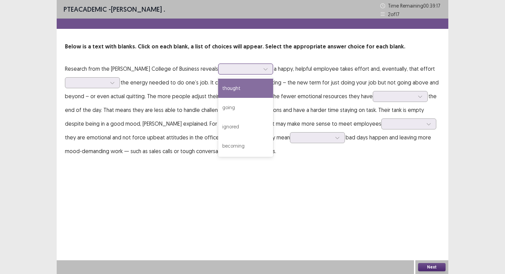
click at [224, 71] on div at bounding box center [242, 69] width 36 height 7
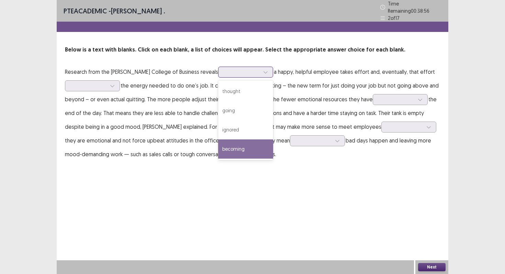
click at [218, 150] on div "becoming" at bounding box center [245, 149] width 55 height 19
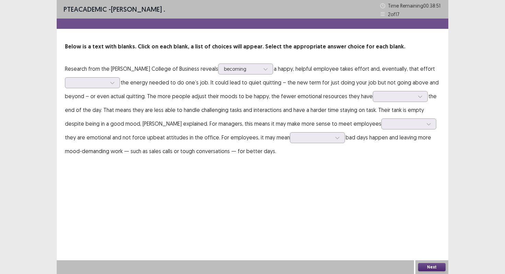
click at [81, 90] on p "Research from the Terry College of Business reveals becoming a happy, helpful e…" at bounding box center [252, 110] width 375 height 96
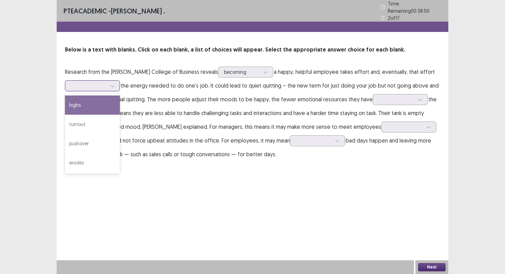
click at [89, 83] on div at bounding box center [89, 85] width 36 height 7
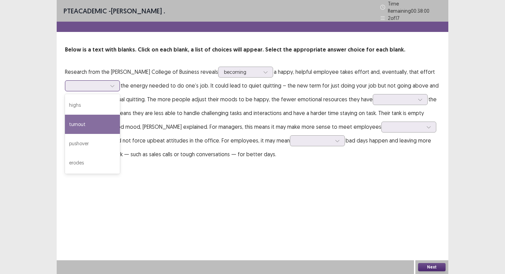
click at [84, 119] on div "turnout" at bounding box center [92, 124] width 55 height 19
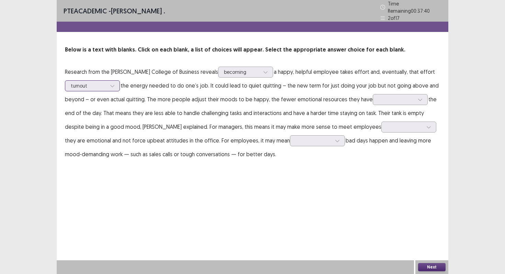
click at [99, 82] on div at bounding box center [89, 85] width 36 height 7
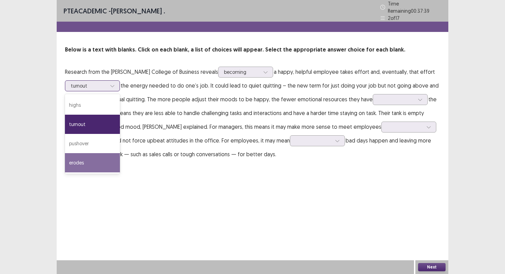
click at [91, 158] on div "erodes" at bounding box center [92, 162] width 55 height 19
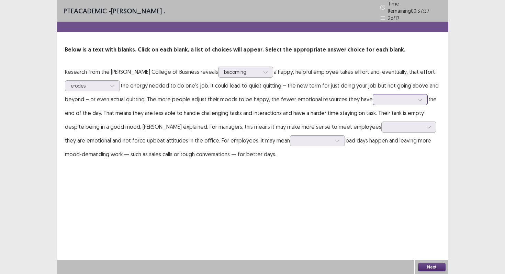
click at [403, 96] on div at bounding box center [397, 99] width 36 height 7
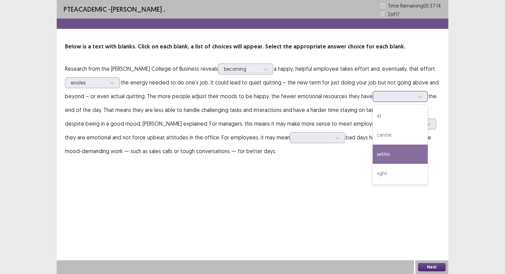
drag, startPoint x: 399, startPoint y: 167, endPoint x: 232, endPoint y: 131, distance: 170.6
click at [232, 131] on p "Research from the Terry College of Business reveals becoming a happy, helpful e…" at bounding box center [252, 110] width 375 height 96
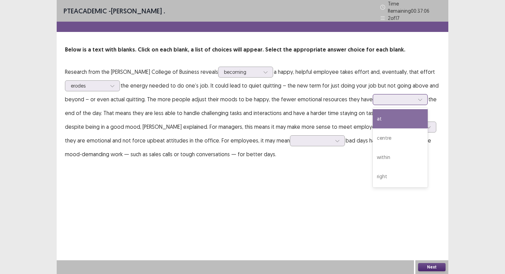
click at [390, 118] on div "at" at bounding box center [400, 118] width 55 height 19
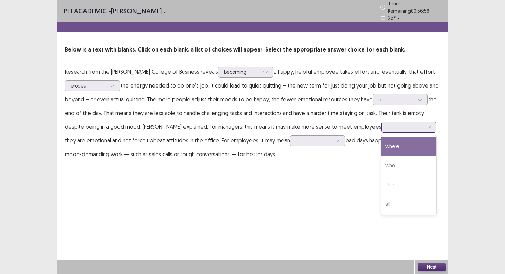
click at [387, 124] on div at bounding box center [405, 127] width 36 height 7
click at [382, 148] on div "where" at bounding box center [409, 146] width 55 height 19
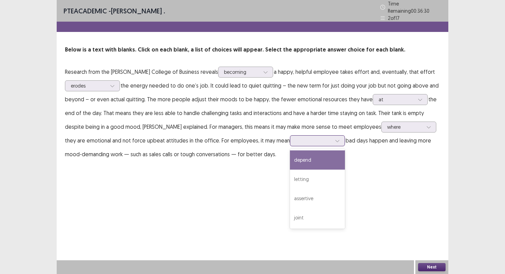
click at [296, 141] on div at bounding box center [314, 140] width 36 height 7
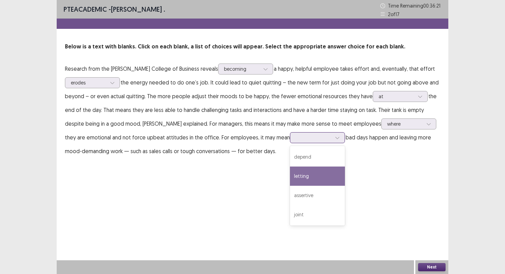
click at [290, 177] on div "letting" at bounding box center [317, 176] width 55 height 19
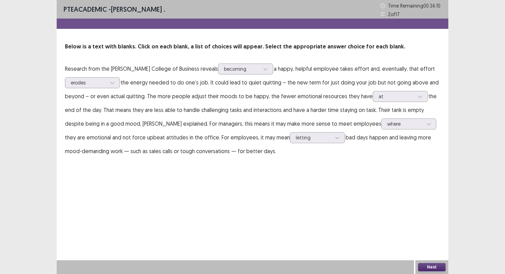
click at [423, 266] on button "Next" at bounding box center [431, 267] width 27 height 8
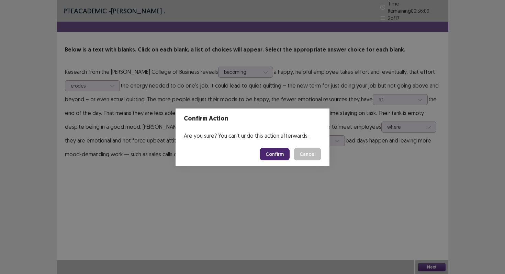
click at [275, 154] on button "Confirm" at bounding box center [275, 154] width 30 height 12
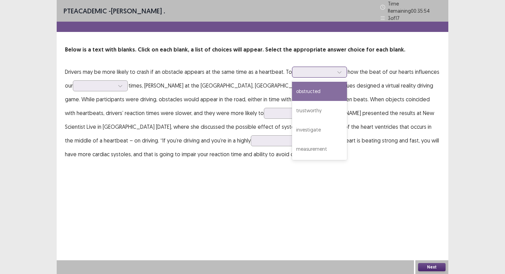
click at [309, 69] on div at bounding box center [316, 72] width 36 height 7
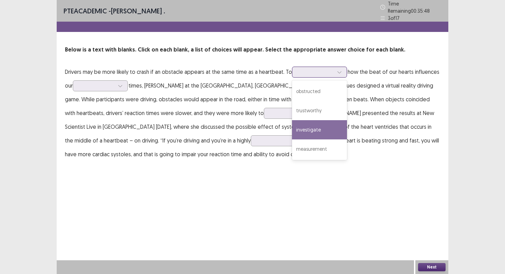
click at [318, 132] on div "investigate" at bounding box center [319, 129] width 55 height 19
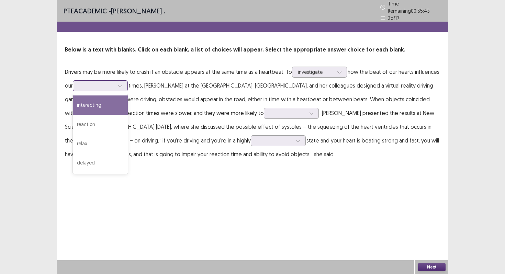
click at [107, 82] on div at bounding box center [97, 85] width 36 height 7
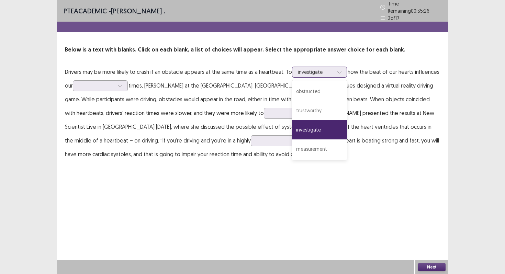
click at [327, 70] on div at bounding box center [316, 72] width 36 height 7
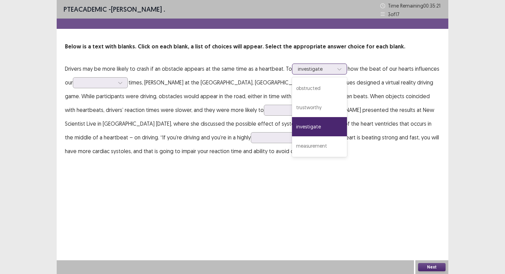
click at [321, 131] on div "investigate" at bounding box center [319, 126] width 55 height 19
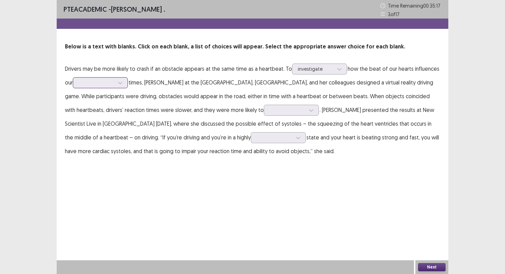
click at [87, 86] on div at bounding box center [97, 82] width 36 height 7
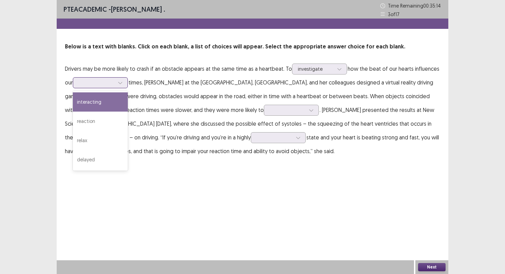
click at [91, 101] on div "interacting" at bounding box center [100, 101] width 55 height 19
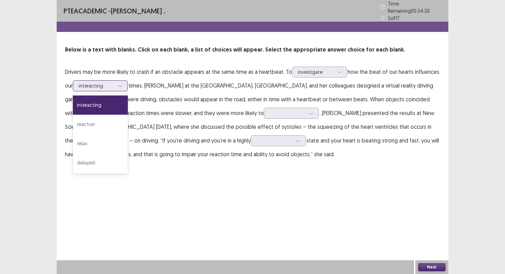
click at [111, 85] on div at bounding box center [97, 85] width 36 height 7
click at [106, 120] on div "reaction" at bounding box center [100, 124] width 55 height 19
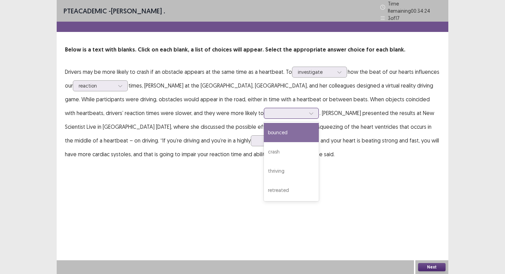
click at [270, 112] on div at bounding box center [288, 113] width 36 height 7
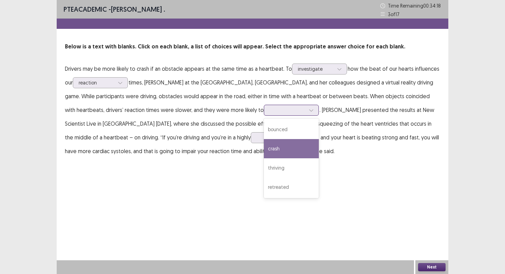
click at [264, 148] on div "crash" at bounding box center [291, 148] width 55 height 19
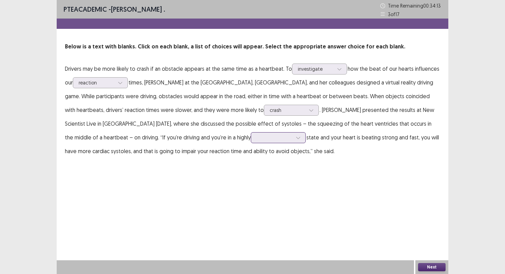
click at [257, 138] on div at bounding box center [275, 137] width 36 height 7
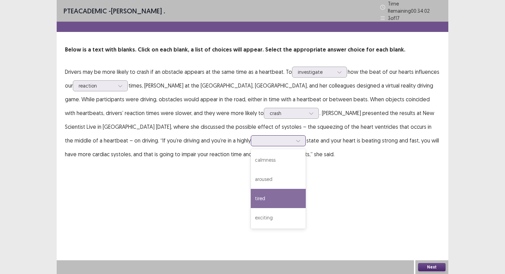
click at [251, 189] on div "tired" at bounding box center [278, 198] width 55 height 19
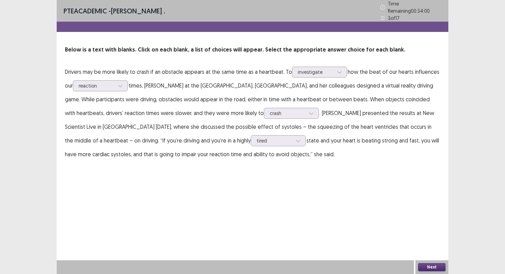
click at [424, 267] on button "Next" at bounding box center [431, 267] width 27 height 8
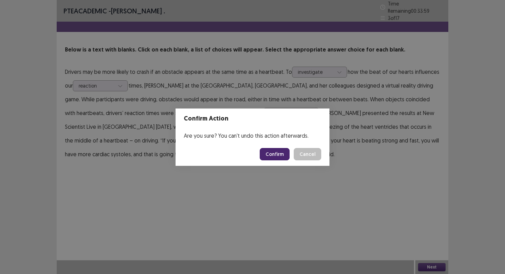
click at [261, 151] on footer "Confirm Cancel" at bounding box center [253, 154] width 154 height 23
click at [274, 156] on button "Confirm" at bounding box center [275, 154] width 30 height 12
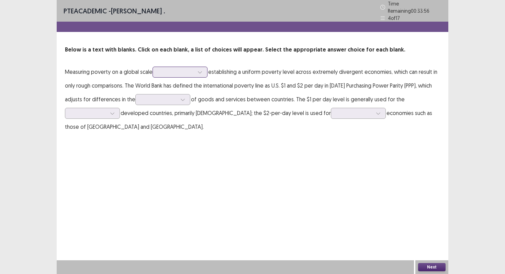
click at [179, 71] on div at bounding box center [176, 72] width 36 height 7
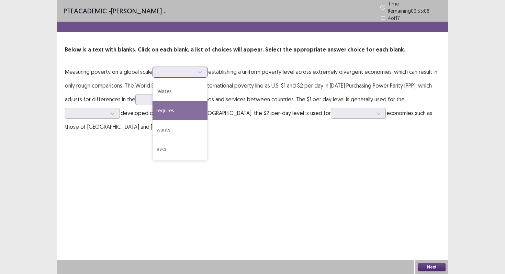
click at [182, 113] on div "requires" at bounding box center [180, 110] width 55 height 19
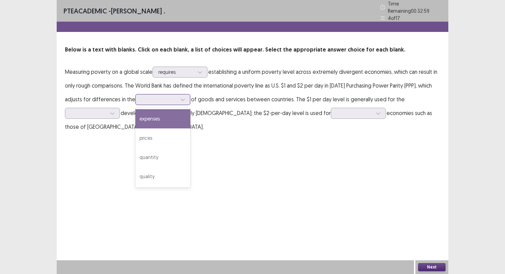
click at [149, 98] on div at bounding box center [159, 99] width 36 height 7
click at [156, 115] on div "expenses" at bounding box center [162, 118] width 55 height 19
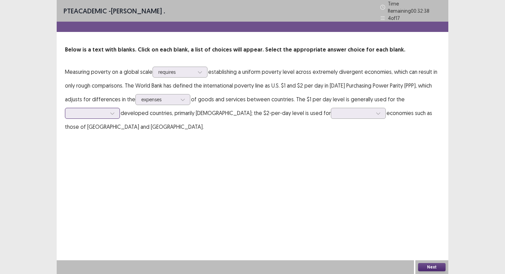
click at [104, 111] on div at bounding box center [89, 113] width 36 height 7
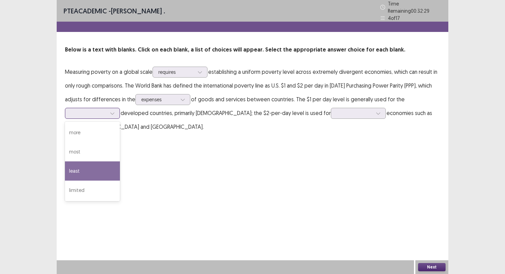
click at [98, 168] on div "least" at bounding box center [92, 171] width 55 height 19
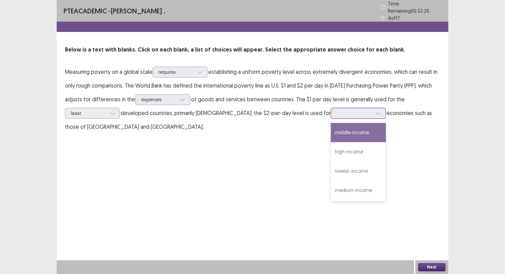
click at [337, 111] on div at bounding box center [355, 113] width 36 height 7
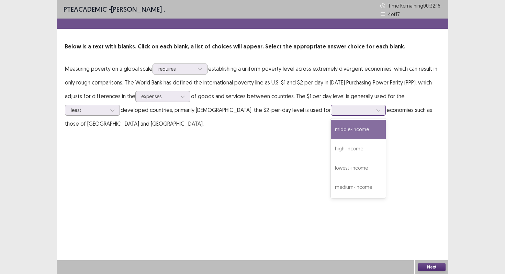
click at [331, 130] on div "middle-income" at bounding box center [358, 129] width 55 height 19
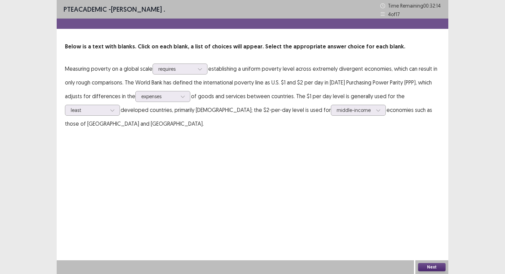
click at [428, 264] on button "Next" at bounding box center [431, 267] width 27 height 8
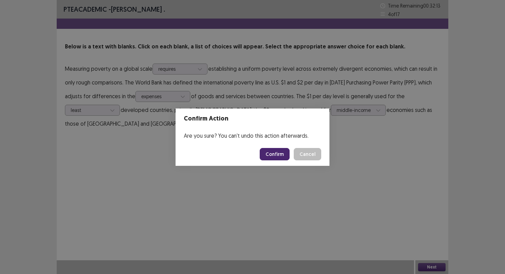
click at [278, 158] on button "Confirm" at bounding box center [275, 154] width 30 height 12
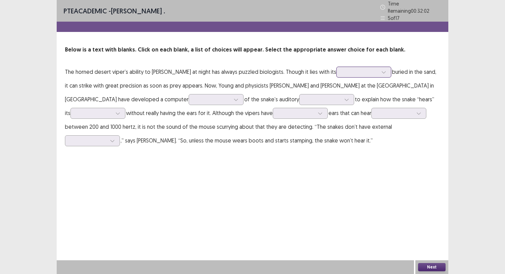
click at [342, 70] on div at bounding box center [360, 72] width 36 height 7
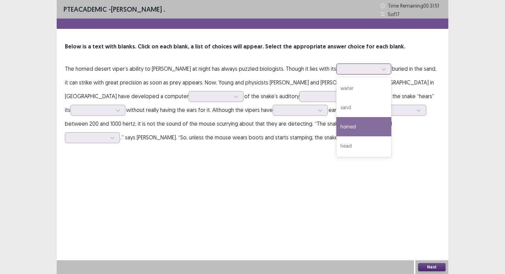
click at [337, 130] on div "horned" at bounding box center [364, 126] width 55 height 19
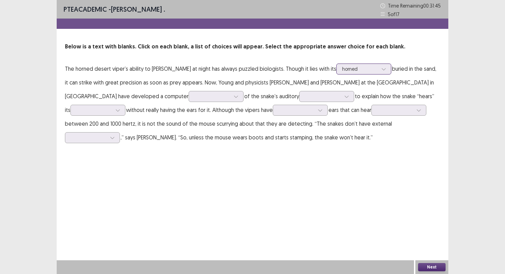
click at [342, 65] on div "horned" at bounding box center [360, 69] width 36 height 10
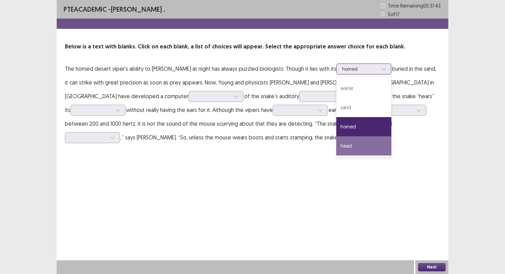
click at [337, 146] on div "head" at bounding box center [364, 145] width 55 height 19
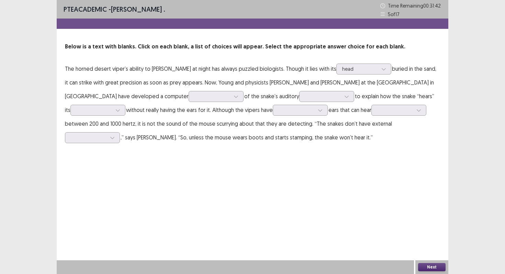
drag, startPoint x: 113, startPoint y: 96, endPoint x: 116, endPoint y: 96, distance: 3.5
click at [113, 96] on p "The horned desert viper’s ability to hunt at night has always puzzled biologist…" at bounding box center [252, 103] width 375 height 82
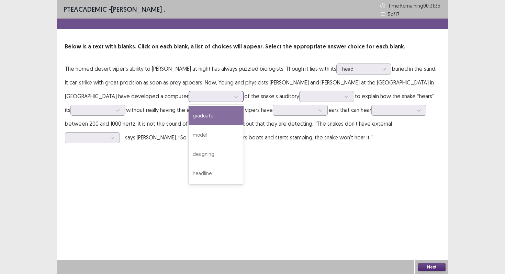
click at [195, 100] on div at bounding box center [213, 96] width 36 height 7
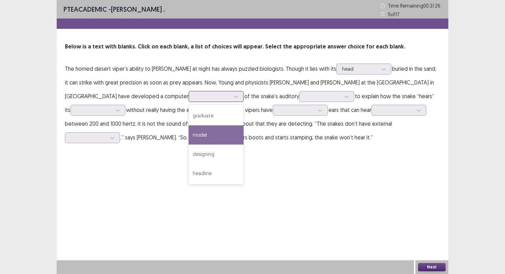
click at [189, 135] on div "model" at bounding box center [216, 134] width 55 height 19
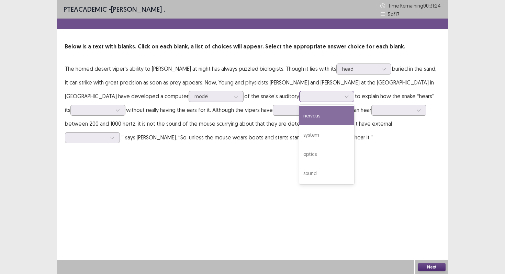
click at [305, 97] on div at bounding box center [323, 96] width 36 height 7
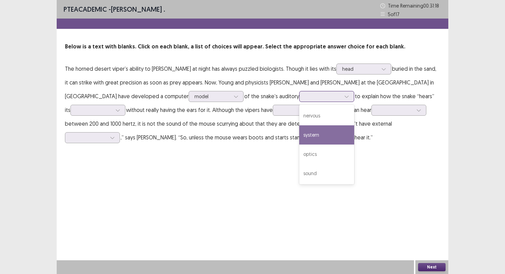
click at [299, 134] on div "system" at bounding box center [326, 134] width 55 height 19
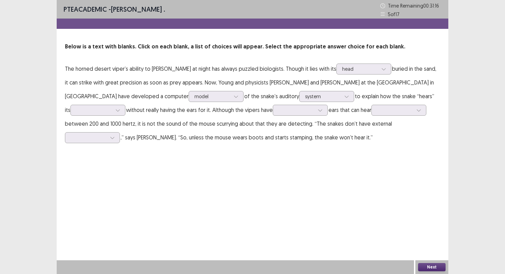
click at [88, 120] on p "The horned desert viper’s ability to hunt at night has always puzzled biologist…" at bounding box center [252, 103] width 375 height 82
click at [90, 111] on div at bounding box center [94, 110] width 36 height 7
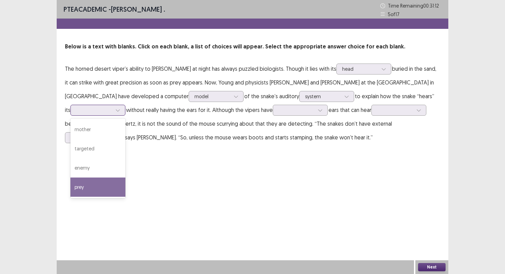
click at [93, 183] on div "prey" at bounding box center [97, 187] width 55 height 19
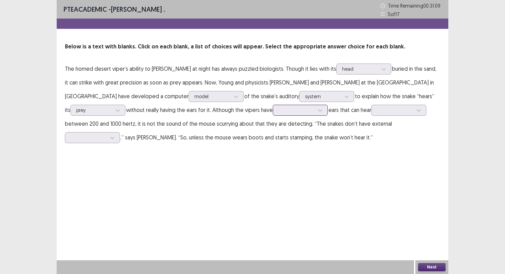
click at [279, 113] on div at bounding box center [297, 110] width 36 height 7
click at [279, 132] on div "internal" at bounding box center [300, 129] width 55 height 19
click at [387, 106] on div at bounding box center [395, 110] width 37 height 8
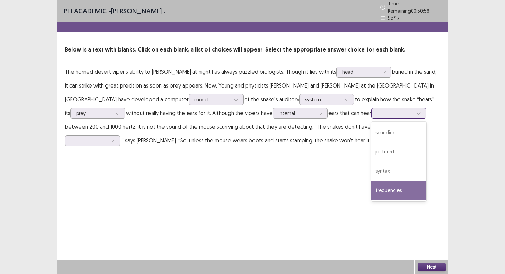
click at [402, 190] on div "frequencies" at bounding box center [399, 190] width 55 height 19
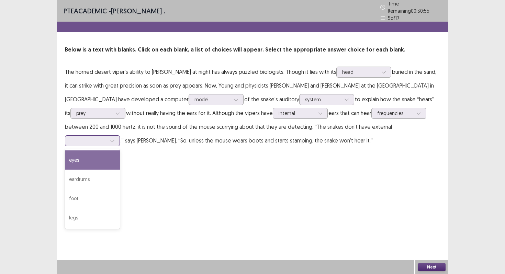
click at [92, 137] on div at bounding box center [89, 140] width 36 height 7
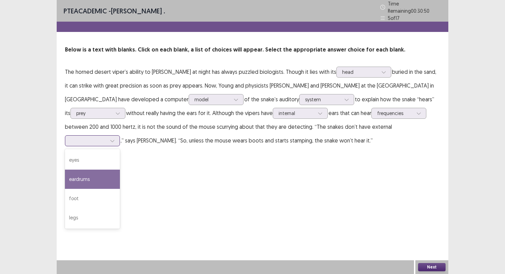
click at [90, 174] on div "eardrums" at bounding box center [92, 179] width 55 height 19
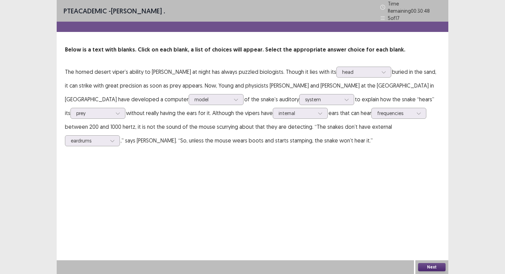
click at [434, 265] on button "Next" at bounding box center [431, 267] width 27 height 8
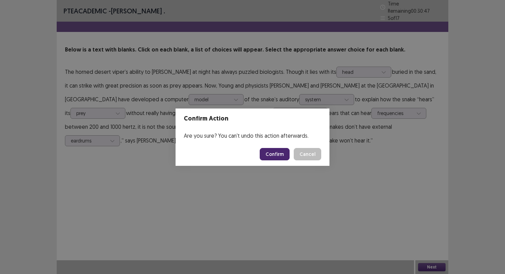
click at [279, 154] on button "Confirm" at bounding box center [275, 154] width 30 height 12
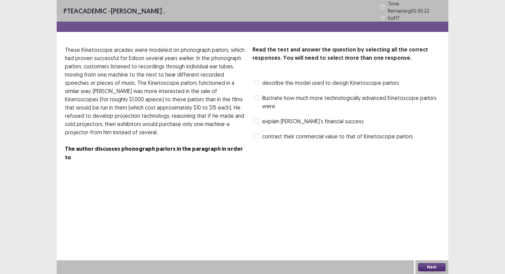
click at [256, 95] on span at bounding box center [256, 97] width 5 height 5
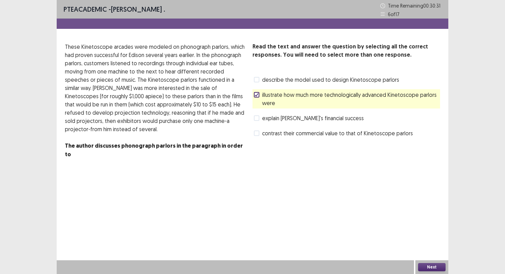
click at [257, 137] on div "contrast their commercial value to that of Kinetoscope parlors" at bounding box center [333, 133] width 161 height 11
click at [257, 134] on span at bounding box center [256, 133] width 5 height 5
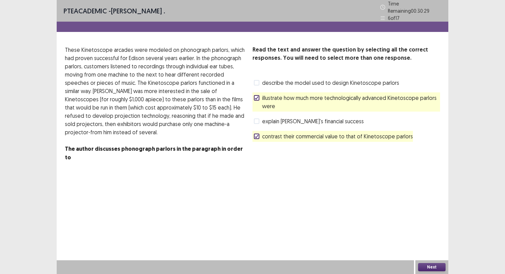
click at [431, 267] on button "Next" at bounding box center [431, 267] width 27 height 8
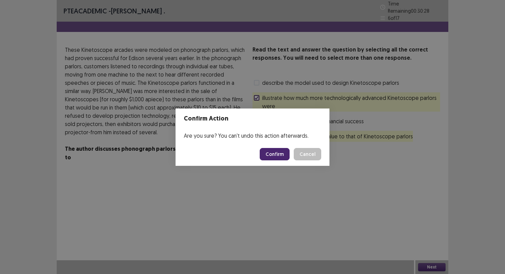
click at [274, 151] on button "Confirm" at bounding box center [275, 154] width 30 height 12
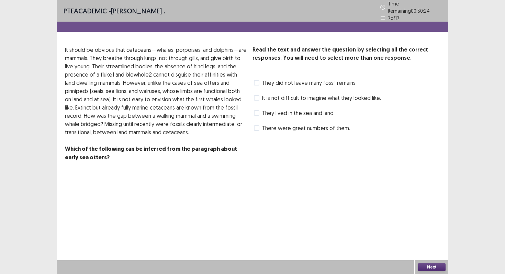
click at [256, 81] on span at bounding box center [256, 82] width 5 height 5
click at [257, 111] on span at bounding box center [256, 112] width 5 height 5
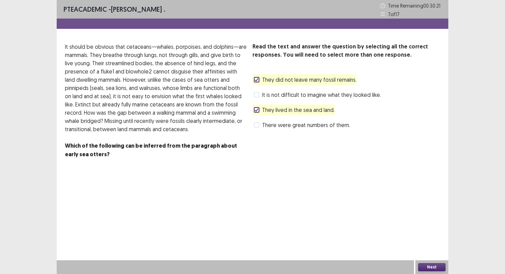
click at [433, 265] on button "Next" at bounding box center [431, 267] width 27 height 8
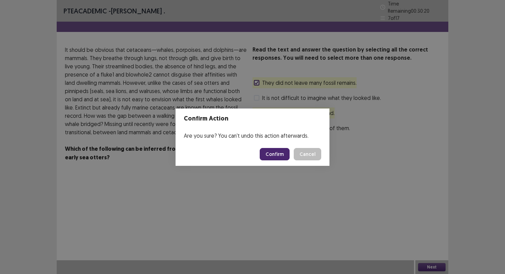
click at [280, 155] on button "Confirm" at bounding box center [275, 154] width 30 height 12
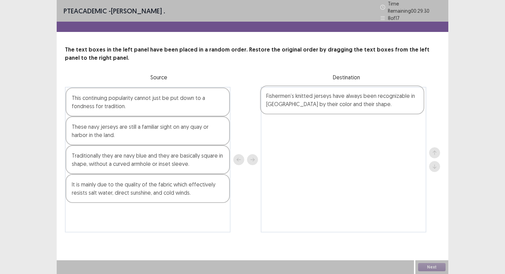
drag, startPoint x: 124, startPoint y: 130, endPoint x: 325, endPoint y: 102, distance: 203.0
click at [326, 102] on div "This continuing popularity cannot just be put down to a fondness for tradition.…" at bounding box center [252, 160] width 375 height 146
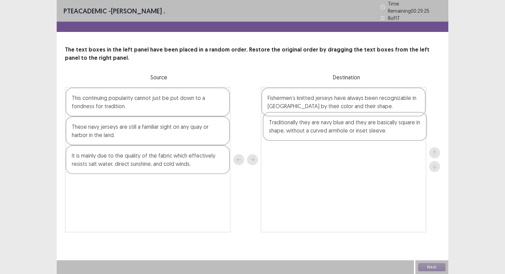
drag, startPoint x: 98, startPoint y: 166, endPoint x: 300, endPoint y: 136, distance: 204.4
click at [300, 136] on div "This continuing popularity cannot just be put down to a fondness for tradition.…" at bounding box center [252, 160] width 375 height 146
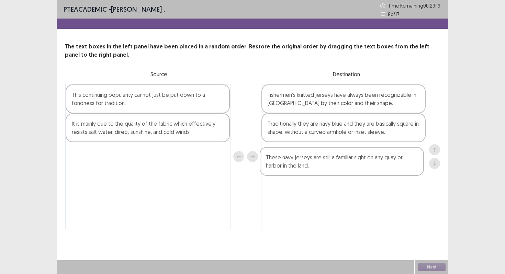
drag, startPoint x: 112, startPoint y: 127, endPoint x: 309, endPoint y: 161, distance: 200.2
click at [309, 161] on div "This continuing popularity cannot just be put down to a fondness for tradition.…" at bounding box center [252, 157] width 375 height 146
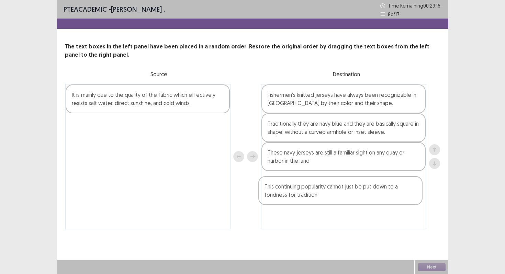
drag, startPoint x: 132, startPoint y: 106, endPoint x: 328, endPoint y: 199, distance: 217.7
click at [328, 199] on div "This continuing popularity cannot just be put down to a fondness for tradition.…" at bounding box center [252, 157] width 375 height 146
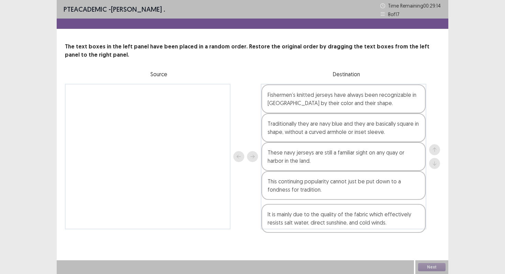
drag, startPoint x: 144, startPoint y: 109, endPoint x: 343, endPoint y: 231, distance: 233.0
click at [343, 231] on div "PTE academic - Christy . Time Remaining 00 : 29 : 14 8 of 17 The text boxes in …" at bounding box center [253, 121] width 392 height 243
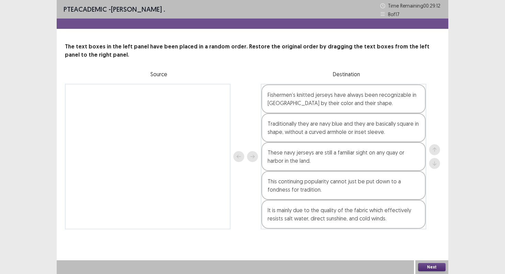
click at [423, 268] on button "Next" at bounding box center [431, 267] width 27 height 8
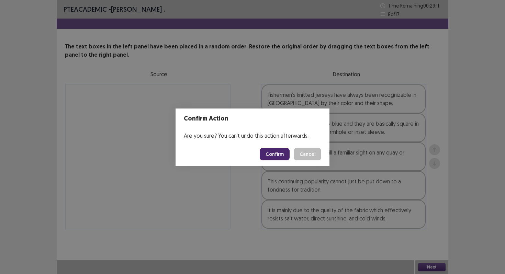
click at [276, 155] on button "Confirm" at bounding box center [275, 154] width 30 height 12
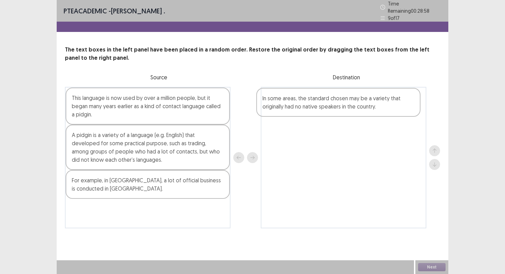
drag, startPoint x: 166, startPoint y: 191, endPoint x: 360, endPoint y: 112, distance: 209.5
click at [360, 112] on div "This language is now used by over a million people, but it began many years ear…" at bounding box center [252, 158] width 375 height 142
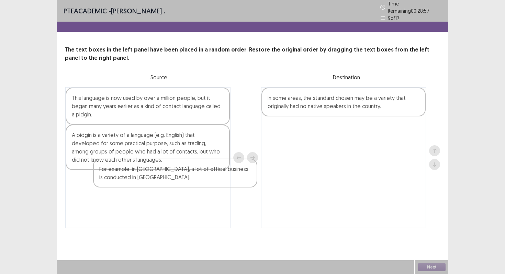
drag, startPoint x: 99, startPoint y: 168, endPoint x: 101, endPoint y: 165, distance: 3.7
click at [101, 165] on div "This language is now used by over a million people, but it began many years ear…" at bounding box center [148, 158] width 166 height 142
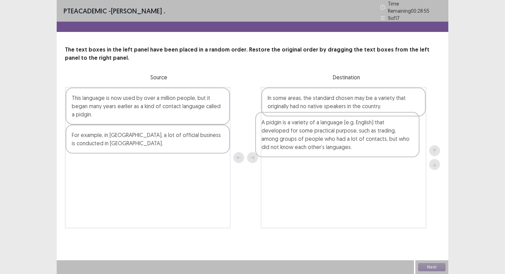
drag, startPoint x: 109, startPoint y: 136, endPoint x: 307, endPoint y: 126, distance: 197.9
click at [307, 126] on div "This language is now used by over a million people, but it began many years ear…" at bounding box center [252, 158] width 375 height 142
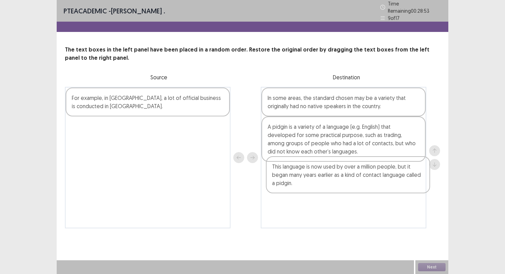
drag, startPoint x: 100, startPoint y: 106, endPoint x: 302, endPoint y: 178, distance: 214.7
click at [302, 178] on div "This language is now used by over a million people, but it began many years ear…" at bounding box center [252, 158] width 375 height 142
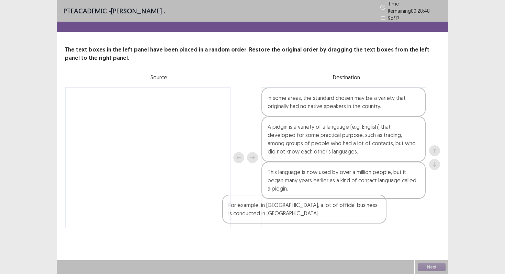
drag, startPoint x: 131, startPoint y: 111, endPoint x: 288, endPoint y: 223, distance: 193.2
click at [288, 223] on div "For example, in Papua New Guinea, a lot of official business is conducted in To…" at bounding box center [252, 158] width 375 height 142
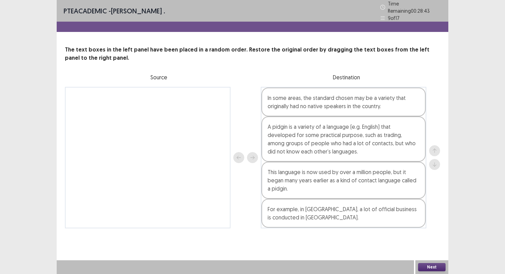
click at [432, 264] on button "Next" at bounding box center [431, 267] width 27 height 8
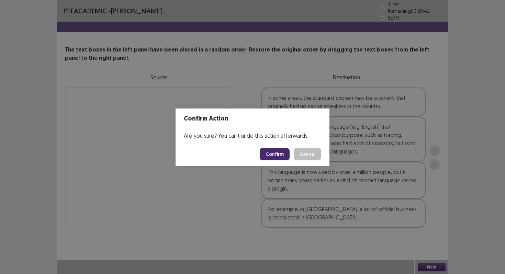
click at [271, 155] on button "Confirm" at bounding box center [275, 154] width 30 height 12
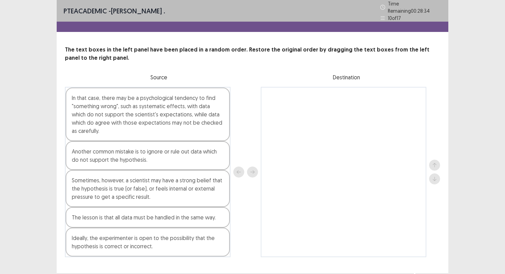
scroll to position [1, 0]
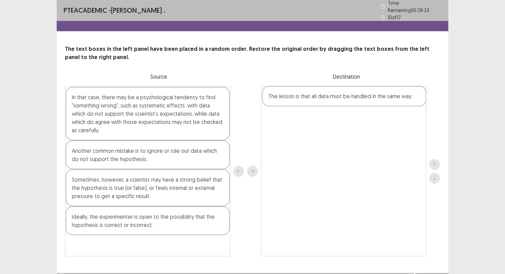
drag, startPoint x: 193, startPoint y: 218, endPoint x: 398, endPoint y: 98, distance: 237.6
click at [398, 98] on div "In that case, there may be a psychological tendency to find "something wrong", …" at bounding box center [252, 171] width 375 height 170
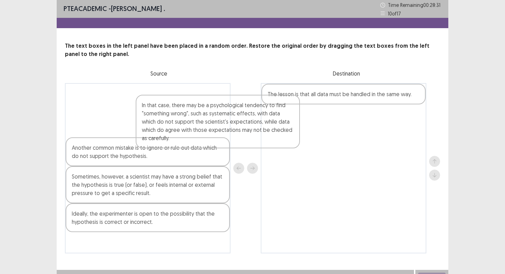
drag, startPoint x: 157, startPoint y: 116, endPoint x: 363, endPoint y: 122, distance: 205.3
click at [353, 122] on div "In that case, there may be a psychological tendency to find "something wrong", …" at bounding box center [252, 168] width 375 height 170
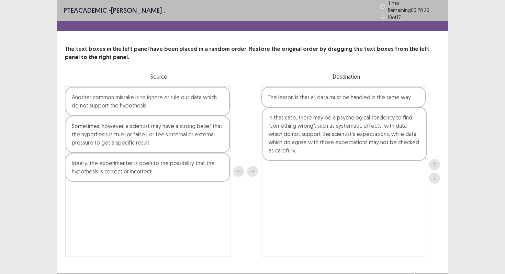
drag, startPoint x: 351, startPoint y: 121, endPoint x: 352, endPoint y: 149, distance: 27.5
click at [352, 149] on div "In that case, there may be a psychological tendency to find "something wrong", …" at bounding box center [344, 171] width 166 height 170
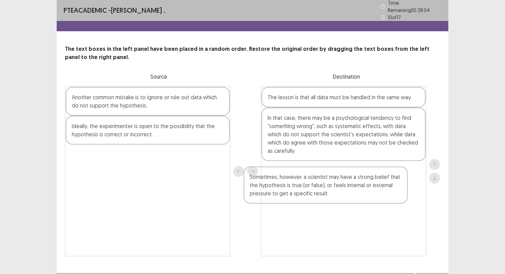
drag, startPoint x: 191, startPoint y: 142, endPoint x: 332, endPoint y: 187, distance: 147.2
click at [332, 187] on div "Another common mistake is to ignore or rule out data which do not support the h…" at bounding box center [252, 171] width 375 height 170
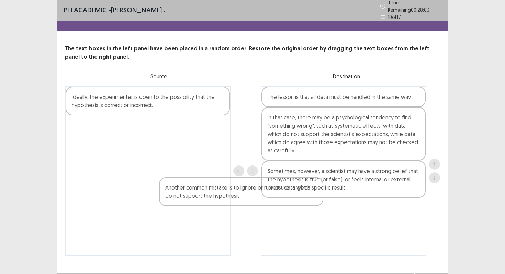
scroll to position [10, 0]
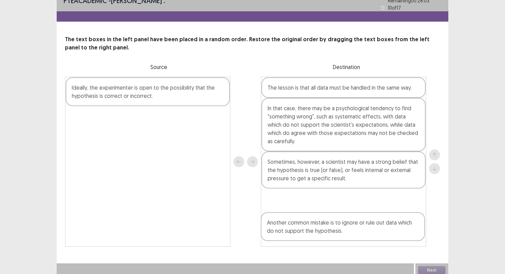
drag, startPoint x: 145, startPoint y: 99, endPoint x: 349, endPoint y: 200, distance: 227.2
click at [350, 226] on div "Another common mistake is to ignore or rule out data which do not support the h…" at bounding box center [252, 162] width 375 height 170
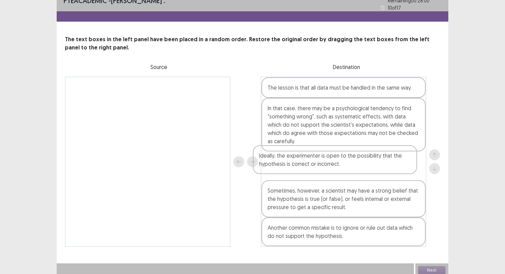
drag, startPoint x: 153, startPoint y: 91, endPoint x: 348, endPoint y: 167, distance: 209.7
click at [348, 167] on div "Ideally, the experimenter is open to the possibility that the hypothesis is cor…" at bounding box center [252, 162] width 375 height 170
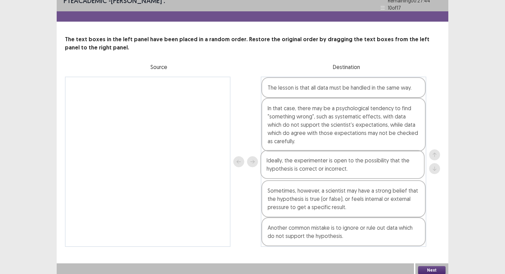
drag, startPoint x: 348, startPoint y: 167, endPoint x: 347, endPoint y: 171, distance: 3.9
click at [347, 171] on div "The lesson is that all data must be handled in the same way. In that case, ther…" at bounding box center [344, 162] width 166 height 170
click at [427, 266] on button "Next" at bounding box center [431, 270] width 27 height 8
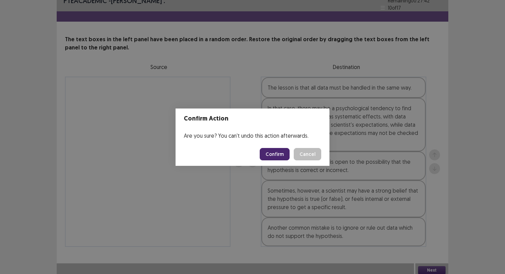
click at [273, 153] on button "Confirm" at bounding box center [275, 154] width 30 height 12
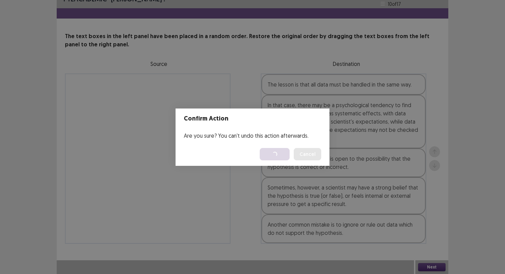
scroll to position [0, 0]
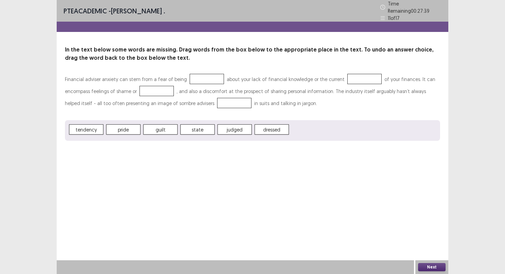
drag, startPoint x: 82, startPoint y: 91, endPoint x: 139, endPoint y: 78, distance: 58.3
click at [139, 78] on p "Financial adviser anxiety can stem from a fear of being about your lack of fina…" at bounding box center [252, 91] width 375 height 36
click at [440, 265] on button "Next" at bounding box center [431, 267] width 27 height 8
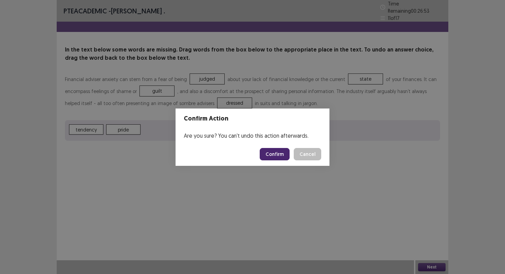
click at [278, 155] on button "Confirm" at bounding box center [275, 154] width 30 height 12
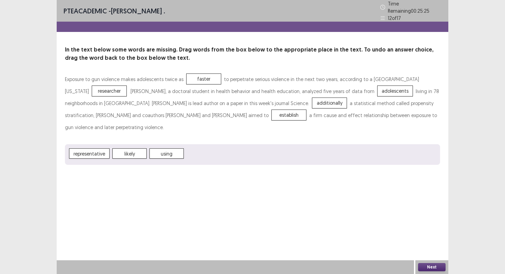
click at [426, 266] on button "Next" at bounding box center [431, 267] width 27 height 8
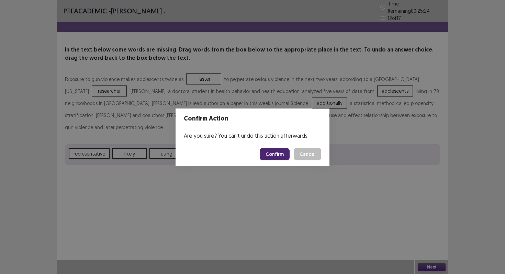
click at [268, 154] on button "Confirm" at bounding box center [275, 154] width 30 height 12
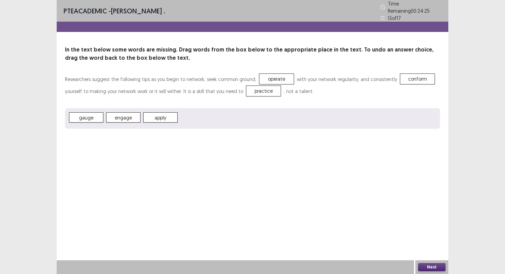
click at [432, 266] on button "Next" at bounding box center [431, 267] width 27 height 8
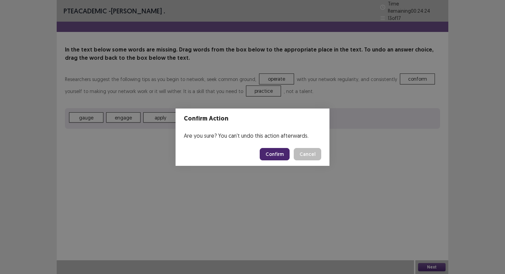
click at [285, 153] on button "Confirm" at bounding box center [275, 154] width 30 height 12
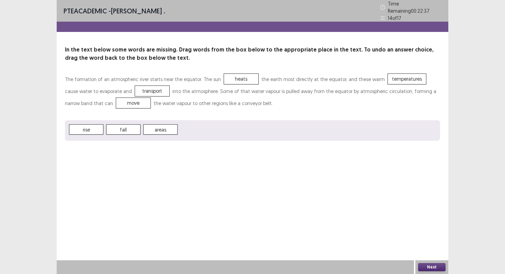
click at [423, 269] on button "Next" at bounding box center [431, 267] width 27 height 8
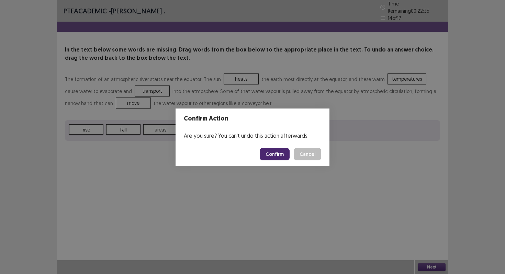
click at [276, 156] on button "Confirm" at bounding box center [275, 154] width 30 height 12
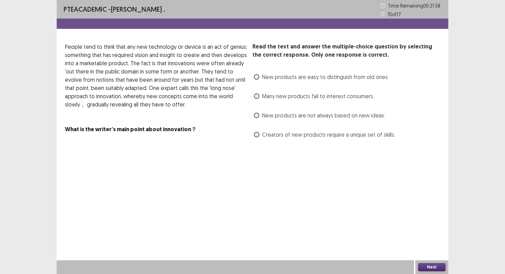
click at [255, 132] on span at bounding box center [256, 134] width 5 height 5
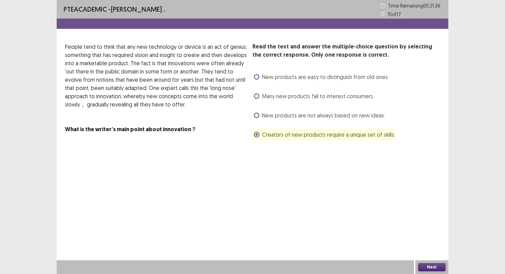
click at [429, 268] on button "Next" at bounding box center [431, 267] width 27 height 8
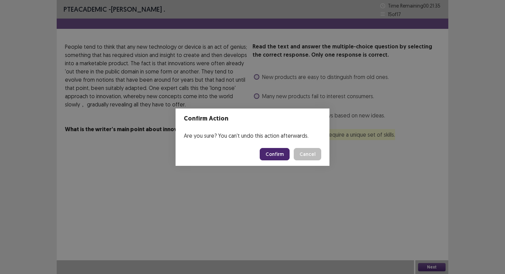
click at [277, 151] on button "Confirm" at bounding box center [275, 154] width 30 height 12
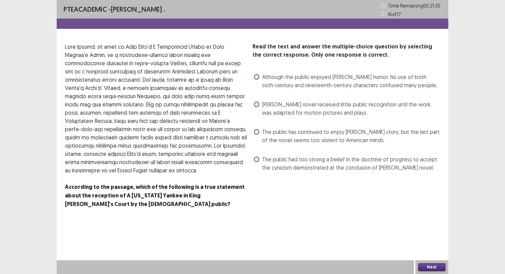
click at [259, 104] on span at bounding box center [256, 104] width 5 height 5
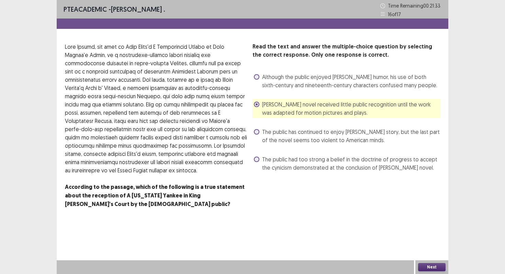
click at [432, 266] on button "Next" at bounding box center [431, 267] width 27 height 8
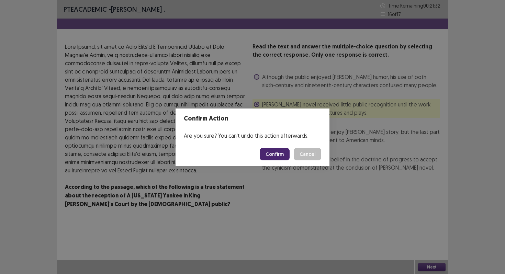
click at [271, 152] on button "Confirm" at bounding box center [275, 154] width 30 height 12
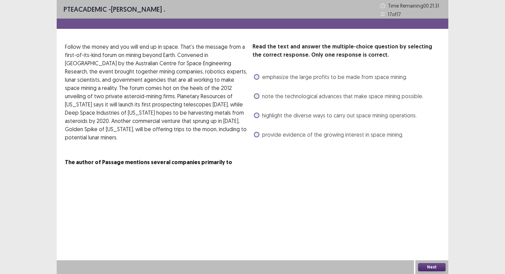
click at [257, 80] on label "emphasize the large profits to be made from space mining." at bounding box center [330, 77] width 153 height 8
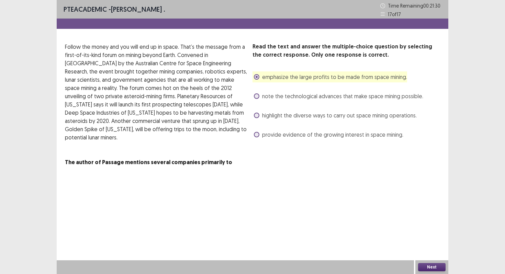
click at [427, 261] on div "Next" at bounding box center [432, 268] width 33 height 14
click at [427, 263] on button "Next" at bounding box center [431, 267] width 27 height 8
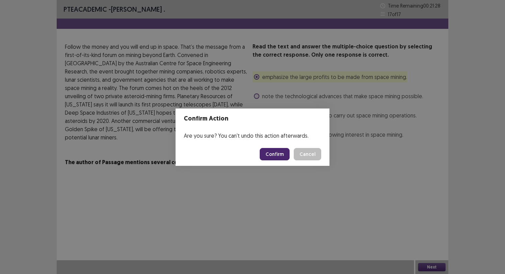
click at [276, 158] on button "Confirm" at bounding box center [275, 154] width 30 height 12
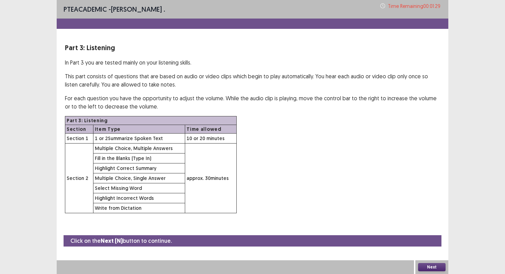
click at [435, 266] on button "Next" at bounding box center [431, 267] width 27 height 8
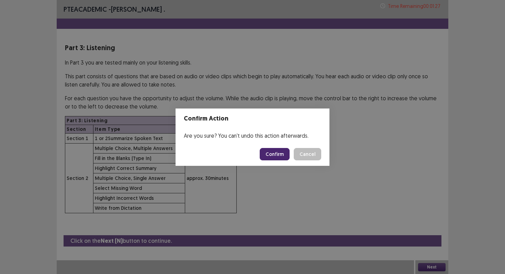
click at [280, 153] on button "Confirm" at bounding box center [275, 154] width 30 height 12
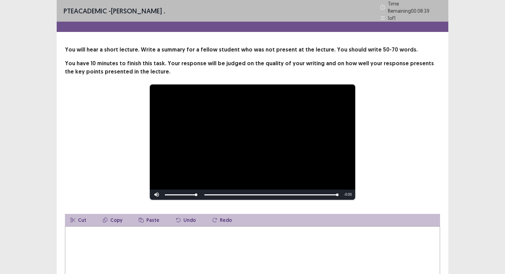
click at [169, 250] on textarea at bounding box center [252, 265] width 375 height 76
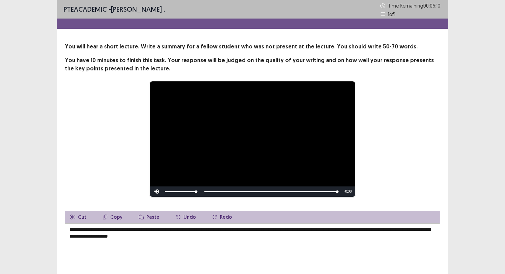
click at [140, 237] on textarea "**********" at bounding box center [252, 261] width 375 height 76
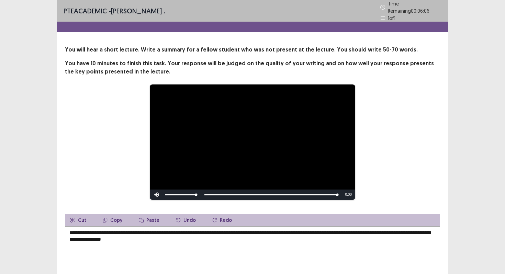
click at [145, 236] on textarea "**********" at bounding box center [252, 265] width 375 height 76
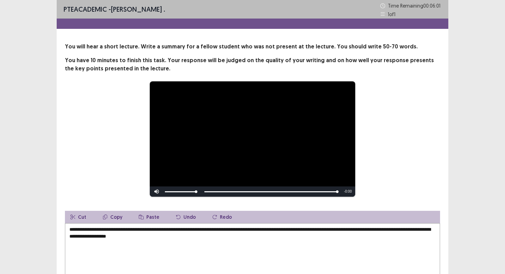
click at [216, 237] on textarea "**********" at bounding box center [252, 261] width 375 height 76
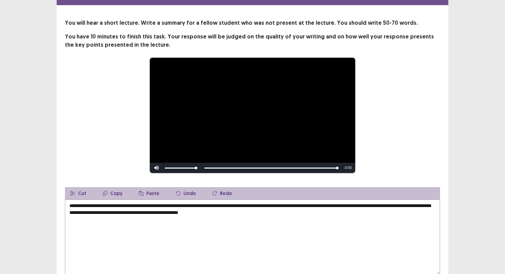
scroll to position [25, 0]
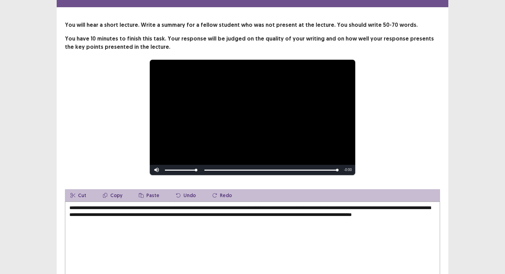
click at [199, 205] on textarea "**********" at bounding box center [252, 240] width 375 height 76
click at [203, 207] on textarea "**********" at bounding box center [252, 240] width 375 height 76
click at [269, 206] on textarea "**********" at bounding box center [252, 240] width 375 height 76
click at [321, 206] on textarea "**********" at bounding box center [252, 240] width 375 height 76
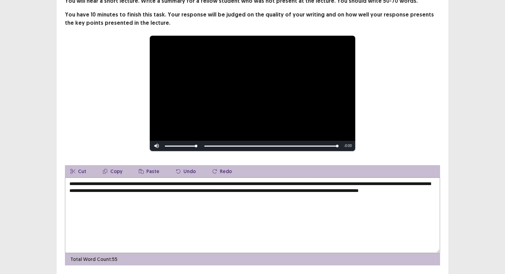
scroll to position [67, 0]
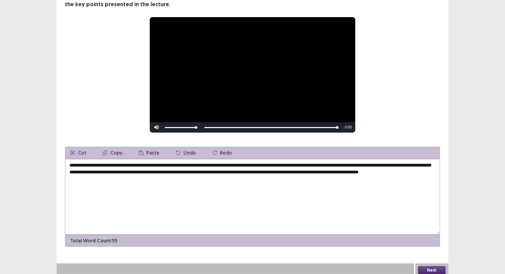
type textarea "**********"
click at [441, 266] on button "Next" at bounding box center [431, 270] width 27 height 8
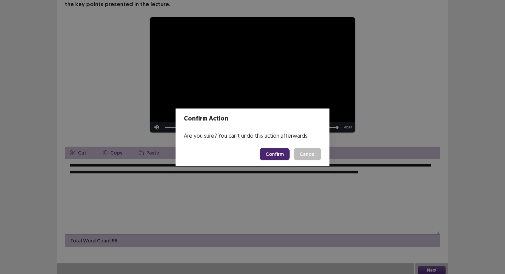
click at [276, 154] on button "Confirm" at bounding box center [275, 154] width 30 height 12
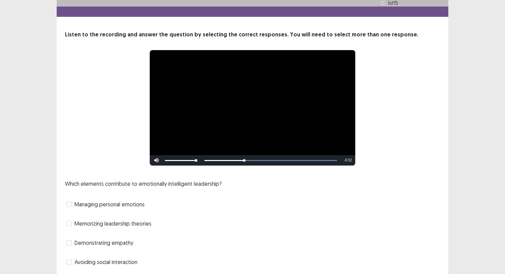
scroll to position [36, 0]
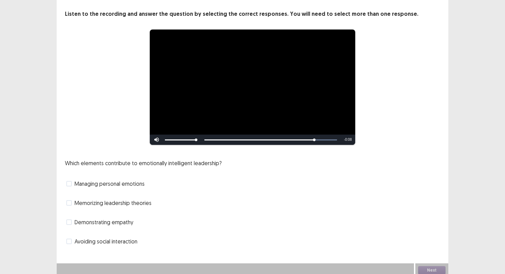
click at [70, 182] on span at bounding box center [68, 183] width 5 height 5
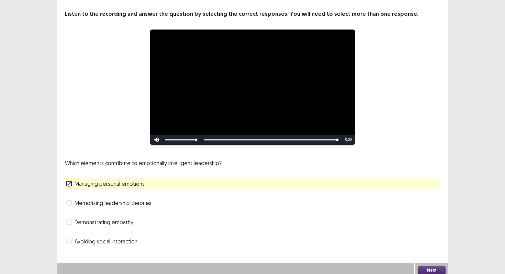
click at [70, 240] on span at bounding box center [68, 241] width 5 height 5
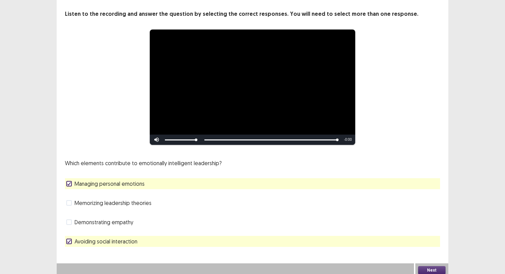
click at [69, 220] on span at bounding box center [68, 222] width 5 height 5
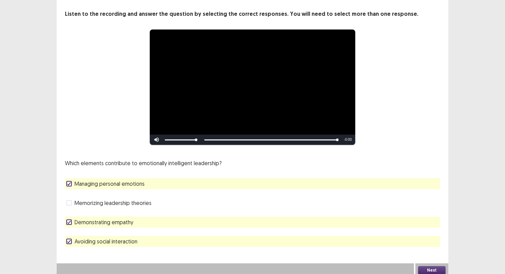
click at [68, 240] on icon at bounding box center [69, 241] width 4 height 3
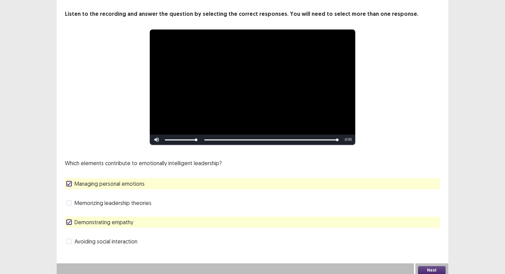
click at [428, 268] on button "Next" at bounding box center [431, 270] width 27 height 8
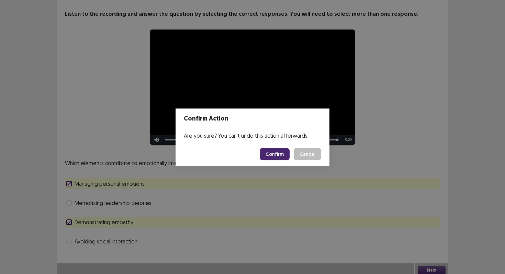
click at [271, 150] on button "Confirm" at bounding box center [275, 154] width 30 height 12
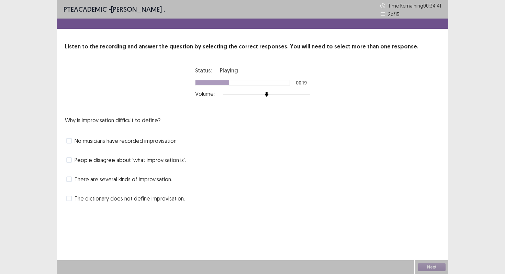
click at [71, 182] on label "There are several kinds of improvisation." at bounding box center [119, 179] width 106 height 8
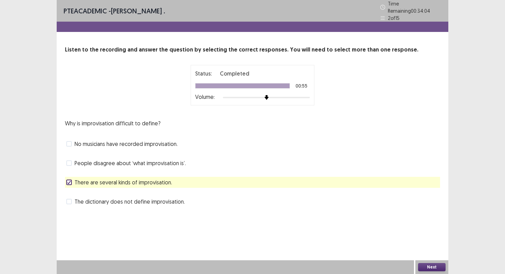
click at [69, 199] on span at bounding box center [68, 201] width 5 height 5
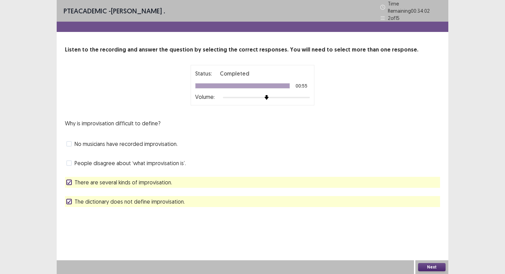
click at [429, 266] on button "Next" at bounding box center [431, 267] width 27 height 8
click at [429, 266] on div "Confirm Action Are you sure? You can't undo this action afterwards. Confirm Can…" at bounding box center [252, 137] width 505 height 274
click at [429, 266] on button "Next" at bounding box center [431, 267] width 27 height 8
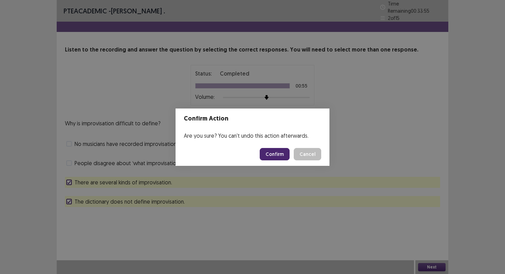
click at [268, 152] on button "Confirm" at bounding box center [275, 154] width 30 height 12
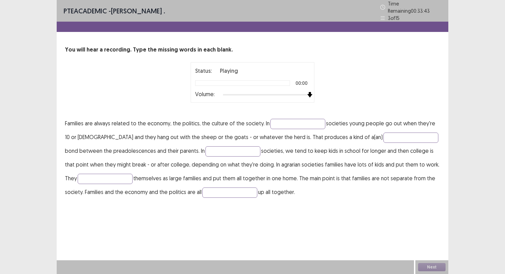
click at [329, 92] on div "Status: Playing 00:00 Volume:" at bounding box center [253, 82] width 172 height 41
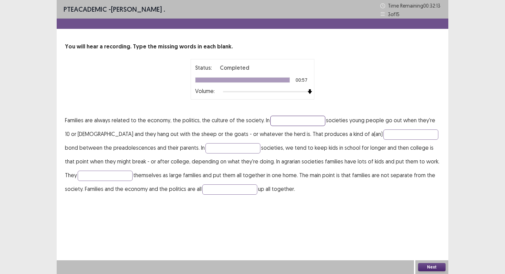
click at [281, 121] on input "text" at bounding box center [298, 121] width 55 height 10
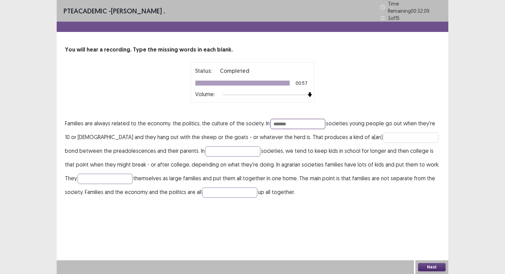
type input "*******"
click at [384, 135] on input "text" at bounding box center [411, 138] width 55 height 10
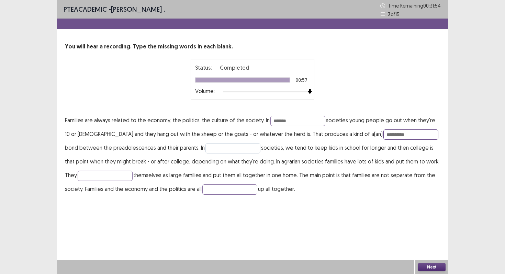
type input "**********"
click at [212, 149] on input "text" at bounding box center [233, 148] width 55 height 10
type input "**********"
drag, startPoint x: 375, startPoint y: 135, endPoint x: 346, endPoint y: 136, distance: 28.9
click at [346, 136] on p "**********" at bounding box center [252, 154] width 375 height 82
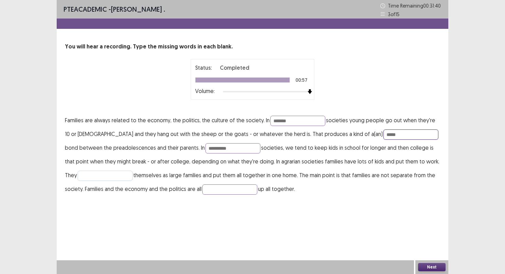
type input "*****"
click at [118, 175] on input "text" at bounding box center [105, 176] width 55 height 10
type input "*********"
click at [204, 191] on input "text" at bounding box center [229, 190] width 55 height 10
click at [202, 190] on input "******" at bounding box center [229, 190] width 55 height 10
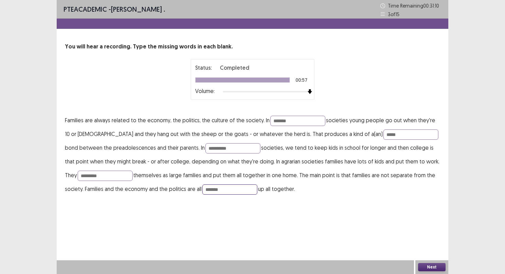
type input "*******"
click at [421, 264] on button "Next" at bounding box center [431, 267] width 27 height 8
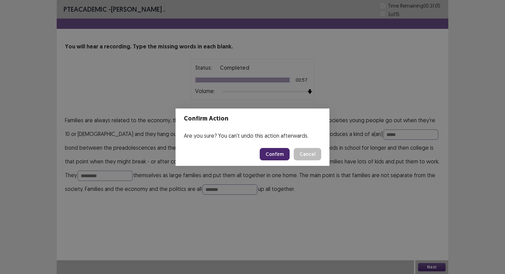
click at [276, 157] on button "Confirm" at bounding box center [275, 154] width 30 height 12
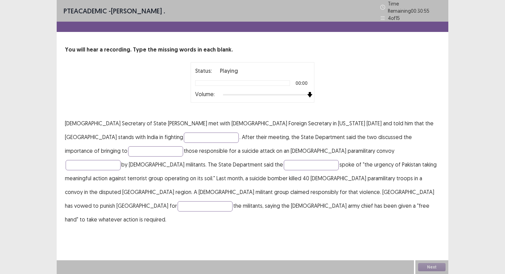
click at [323, 92] on div "Status: Playing 00:00 Volume:" at bounding box center [253, 82] width 172 height 41
click at [384, 124] on div "You will hear a recording. Type the missing words in each blank. Status: Playin…" at bounding box center [253, 136] width 392 height 181
click at [252, 80] on div at bounding box center [242, 82] width 95 height 5
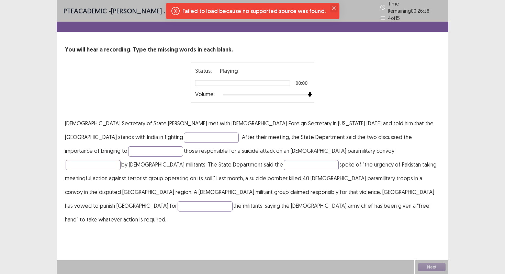
click at [332, 7] on button "Close" at bounding box center [334, 8] width 8 height 8
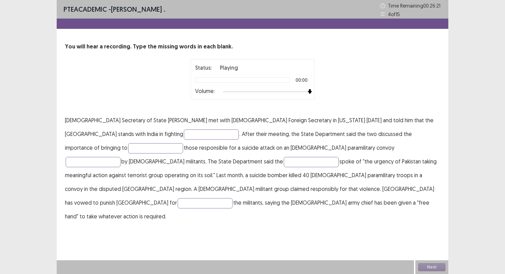
click at [339, 40] on div "PTE academic - Christy . Time Remaining 00 : 26 : 21 4 of 15 You will hear a re…" at bounding box center [253, 118] width 392 height 237
click at [385, 47] on p "You will hear a recording. Type the missing words in each blank." at bounding box center [252, 47] width 375 height 8
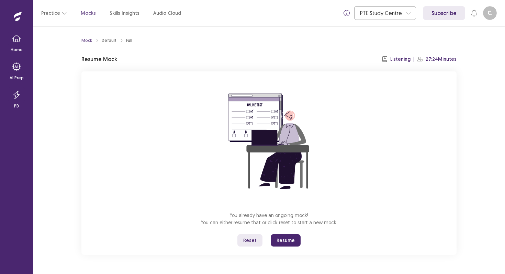
click at [284, 243] on button "Resume" at bounding box center [286, 240] width 30 height 12
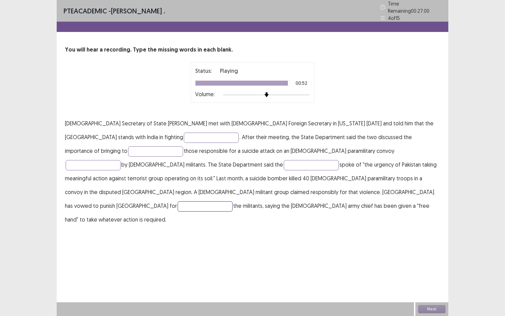
click at [233, 201] on input "text" at bounding box center [205, 206] width 55 height 10
type input "**********"
click at [284, 165] on input "text" at bounding box center [311, 165] width 55 height 10
type input "****"
click at [121, 160] on input "text" at bounding box center [93, 165] width 55 height 10
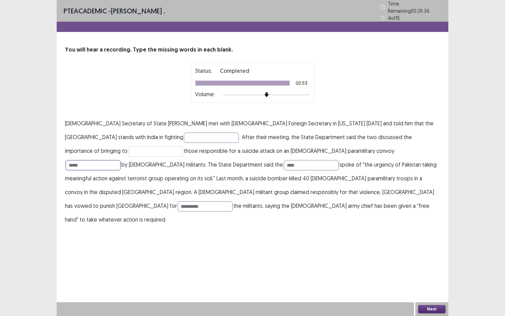
type input "*****"
click at [183, 146] on input "text" at bounding box center [155, 151] width 55 height 10
type input "*******"
click at [184, 135] on input "text" at bounding box center [211, 138] width 55 height 10
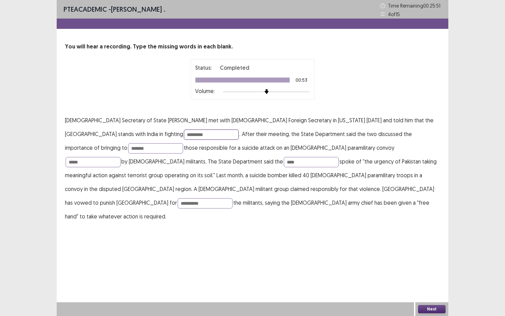
type input "*********"
click at [429, 274] on button "Next" at bounding box center [431, 309] width 27 height 8
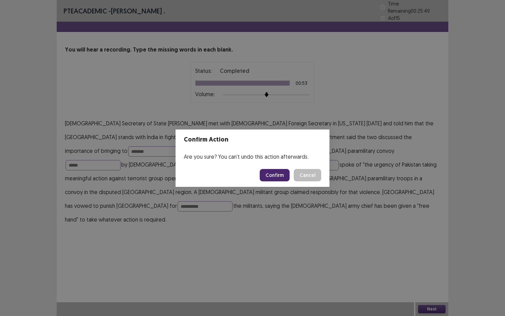
click at [279, 177] on button "Confirm" at bounding box center [275, 175] width 30 height 12
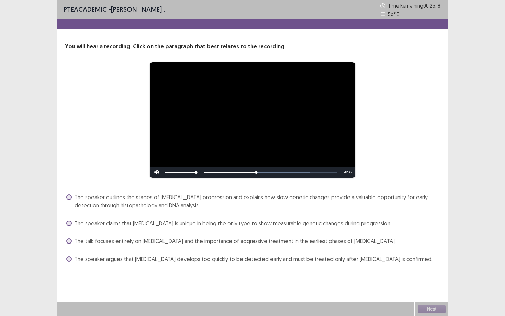
click at [70, 199] on span at bounding box center [68, 197] width 5 height 5
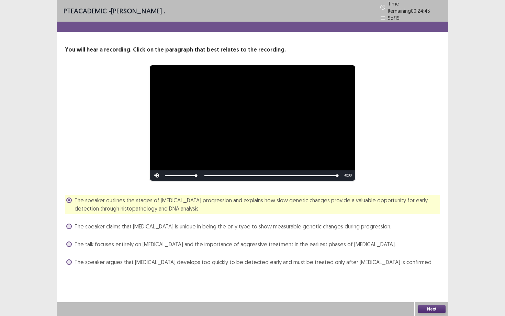
click at [426, 274] on button "Next" at bounding box center [431, 309] width 27 height 8
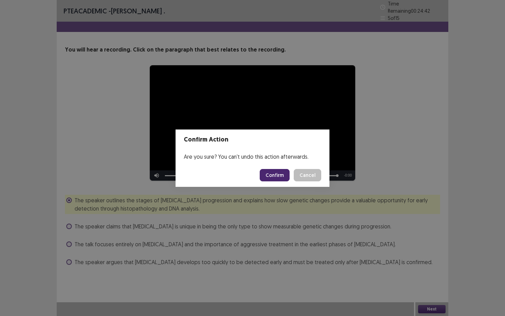
click at [281, 178] on button "Confirm" at bounding box center [275, 175] width 30 height 12
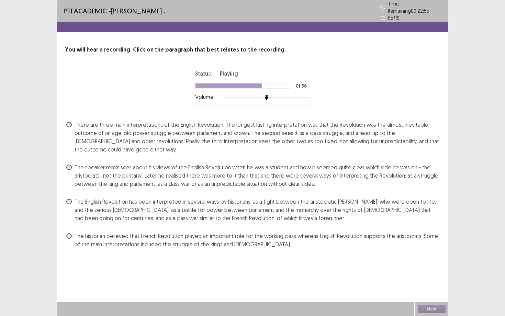
click at [67, 165] on span at bounding box center [68, 167] width 5 height 5
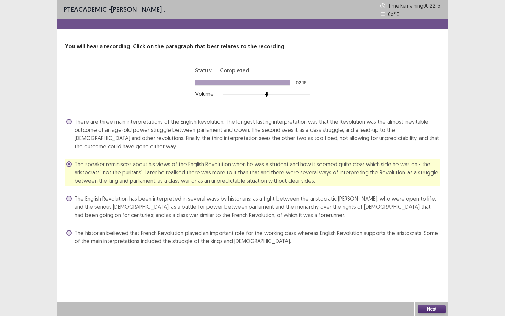
click at [429, 274] on button "Next" at bounding box center [431, 309] width 27 height 8
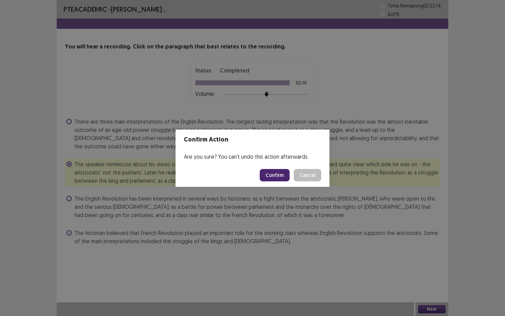
click at [283, 172] on button "Confirm" at bounding box center [275, 175] width 30 height 12
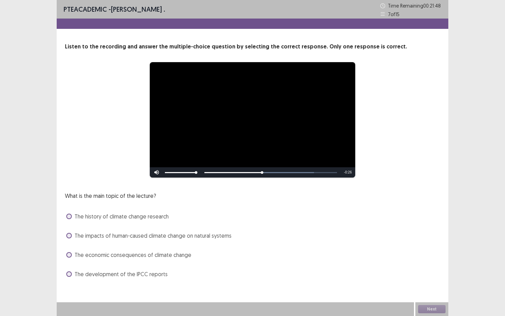
click at [73, 235] on label "The impacts of human-caused climate change on natural systems" at bounding box center [148, 236] width 165 height 8
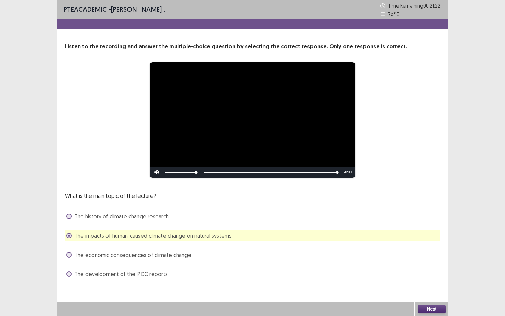
click at [438, 274] on button "Next" at bounding box center [431, 309] width 27 height 8
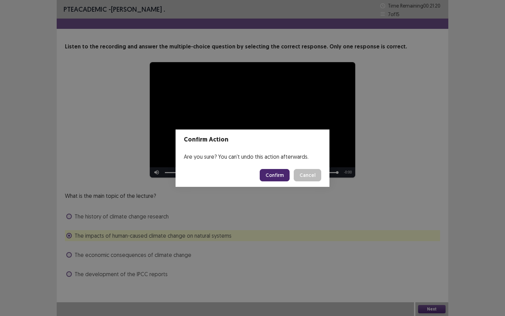
click at [267, 178] on button "Confirm" at bounding box center [275, 175] width 30 height 12
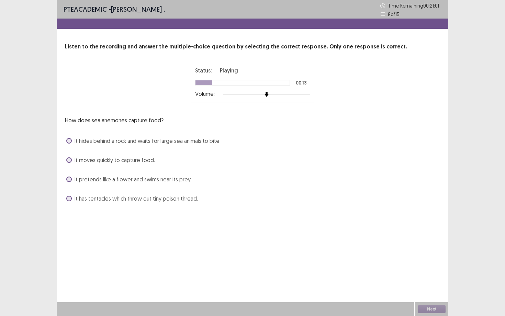
click at [68, 180] on span at bounding box center [68, 179] width 5 height 5
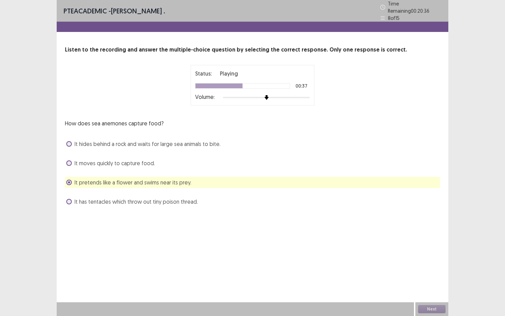
click at [68, 141] on span at bounding box center [68, 143] width 5 height 5
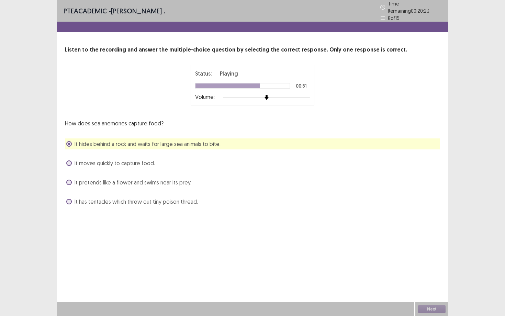
click at [70, 199] on span at bounding box center [68, 201] width 5 height 5
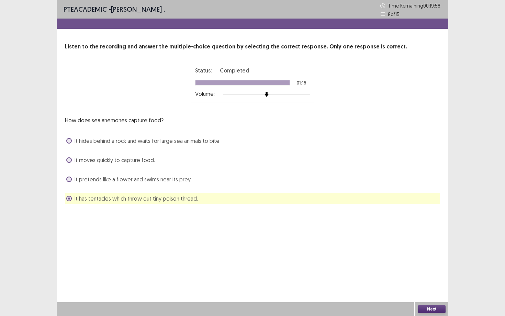
click at [429, 274] on button "Next" at bounding box center [431, 309] width 27 height 8
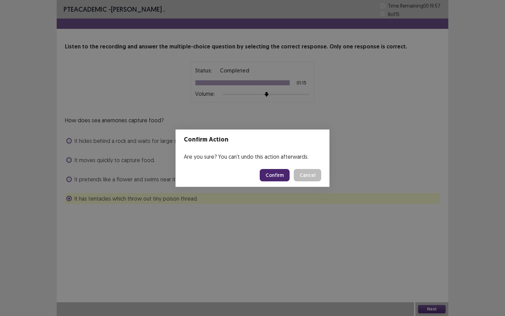
click at [269, 176] on button "Confirm" at bounding box center [275, 175] width 30 height 12
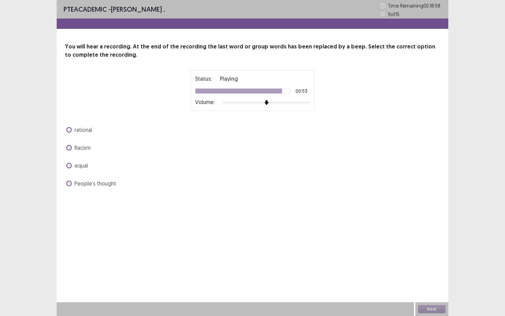
click at [69, 168] on span at bounding box center [68, 165] width 5 height 5
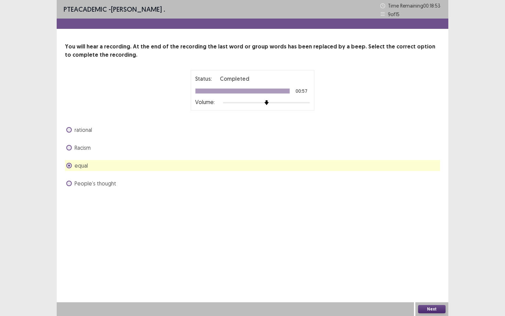
click at [430, 274] on button "Next" at bounding box center [431, 309] width 27 height 8
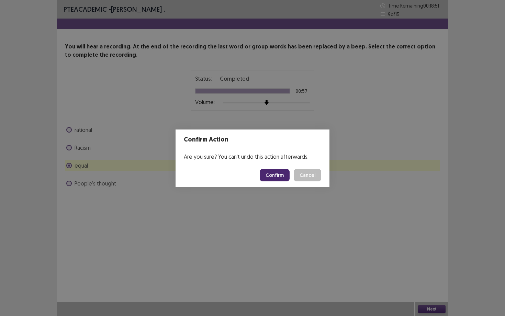
click at [277, 169] on button "Confirm" at bounding box center [275, 175] width 30 height 12
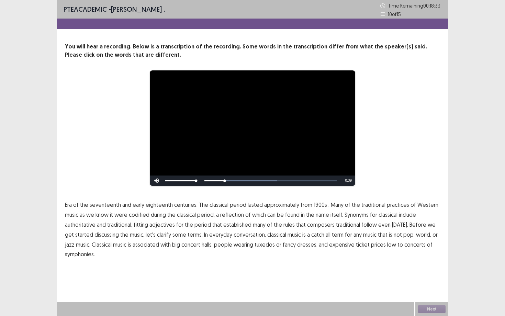
click at [316, 206] on span "1900s" at bounding box center [320, 205] width 13 height 8
click at [350, 225] on span "traditional" at bounding box center [348, 225] width 24 height 8
click at [340, 228] on span "traditional" at bounding box center [348, 225] width 24 height 8
click at [425, 274] on button "Next" at bounding box center [431, 309] width 27 height 8
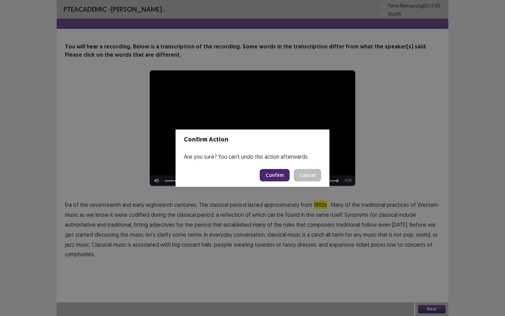
click at [283, 176] on button "Confirm" at bounding box center [275, 175] width 30 height 12
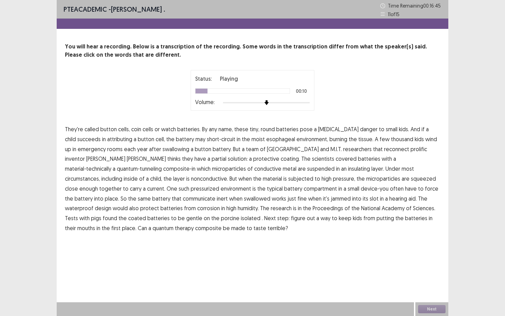
click at [111, 141] on span "attributing" at bounding box center [119, 139] width 25 height 8
click at [384, 151] on span "reconnect" at bounding box center [396, 149] width 25 height 8
click at [216, 195] on span "communicate" at bounding box center [199, 199] width 33 height 8
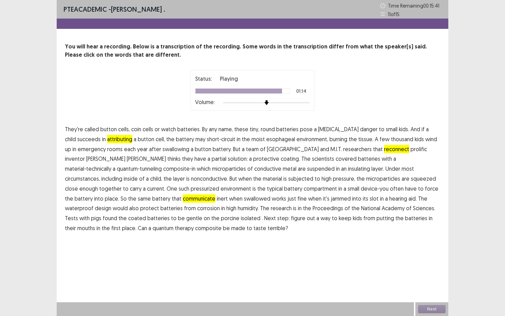
click at [241, 221] on span "isolated" at bounding box center [251, 218] width 20 height 8
click at [194, 224] on span "therapy" at bounding box center [184, 228] width 19 height 8
click at [427, 274] on button "Next" at bounding box center [431, 309] width 27 height 8
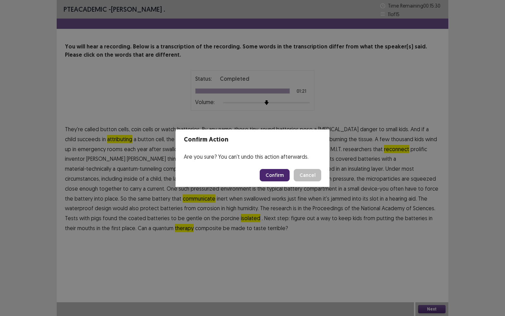
click at [273, 174] on button "Confirm" at bounding box center [275, 175] width 30 height 12
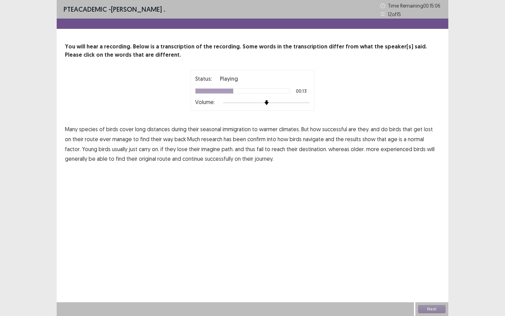
click at [255, 141] on span "confirm" at bounding box center [256, 139] width 18 height 8
click at [408, 138] on span "normal" at bounding box center [416, 139] width 16 height 8
click at [201, 150] on span "imagine" at bounding box center [210, 149] width 19 height 8
click at [428, 274] on button "Next" at bounding box center [431, 309] width 27 height 8
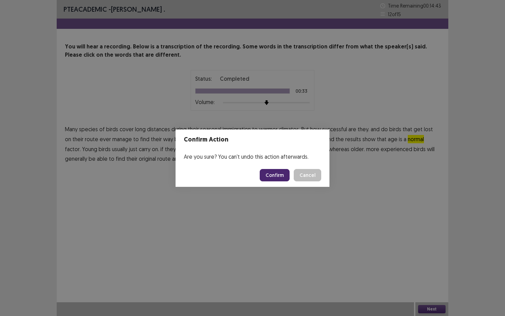
click at [276, 173] on button "Confirm" at bounding box center [275, 175] width 30 height 12
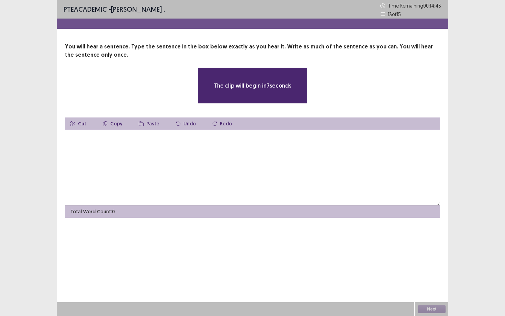
click at [152, 177] on textarea at bounding box center [252, 168] width 375 height 76
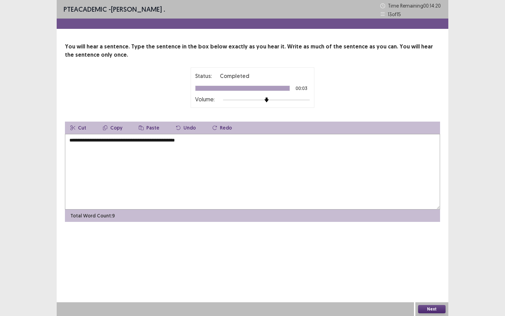
click at [73, 142] on textarea "**********" at bounding box center [252, 172] width 375 height 76
click at [169, 141] on textarea "**********" at bounding box center [252, 172] width 375 height 76
click at [200, 141] on textarea "**********" at bounding box center [252, 172] width 375 height 76
click at [102, 142] on textarea "**********" at bounding box center [252, 172] width 375 height 76
type textarea "**********"
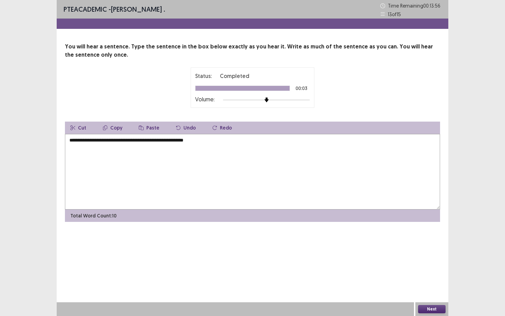
click at [429, 274] on button "Next" at bounding box center [431, 309] width 27 height 8
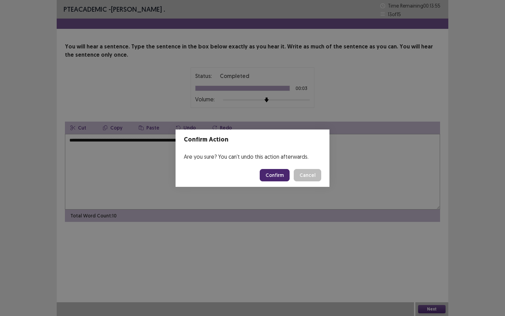
click at [272, 176] on button "Confirm" at bounding box center [275, 175] width 30 height 12
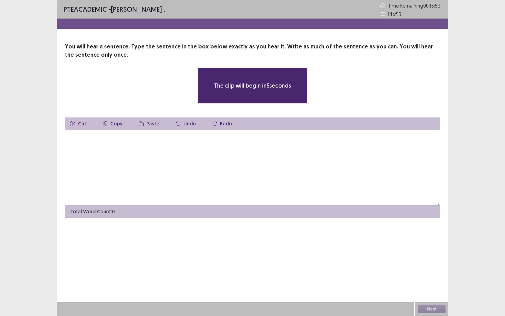
click at [172, 171] on textarea at bounding box center [252, 168] width 375 height 76
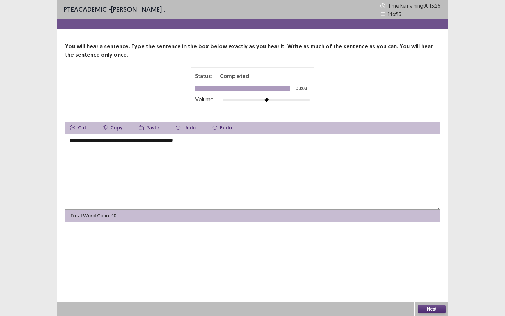
click at [70, 142] on textarea "**********" at bounding box center [252, 172] width 375 height 76
click at [86, 141] on textarea "**********" at bounding box center [252, 172] width 375 height 76
click at [114, 141] on textarea "**********" at bounding box center [252, 172] width 375 height 76
type textarea "**********"
click at [431, 274] on button "Next" at bounding box center [431, 309] width 27 height 8
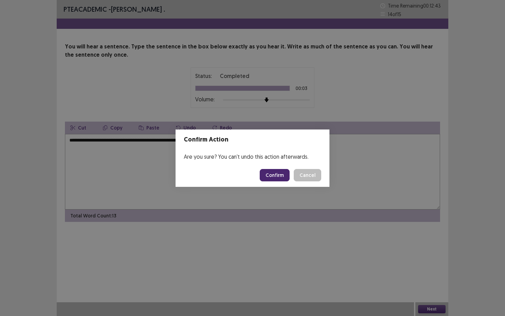
click at [274, 177] on button "Confirm" at bounding box center [275, 175] width 30 height 12
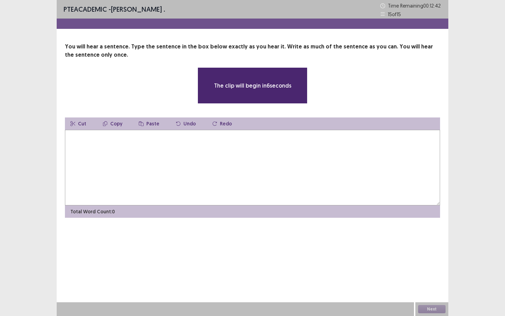
click at [175, 171] on textarea at bounding box center [252, 168] width 375 height 76
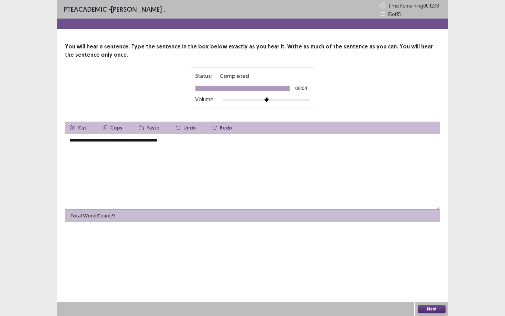
click at [70, 143] on textarea "**********" at bounding box center [252, 172] width 375 height 76
click at [113, 140] on textarea "**********" at bounding box center [252, 172] width 375 height 76
click at [187, 140] on textarea "**********" at bounding box center [252, 172] width 375 height 76
click at [430, 274] on button "Next" at bounding box center [431, 309] width 27 height 8
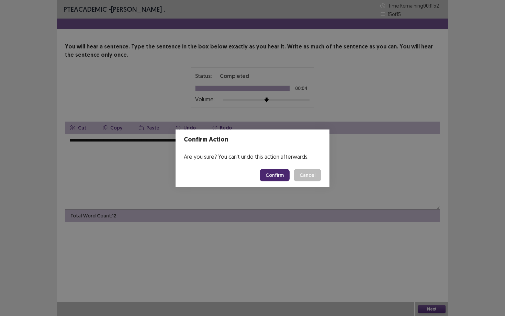
click at [301, 176] on button "Cancel" at bounding box center [307, 175] width 27 height 12
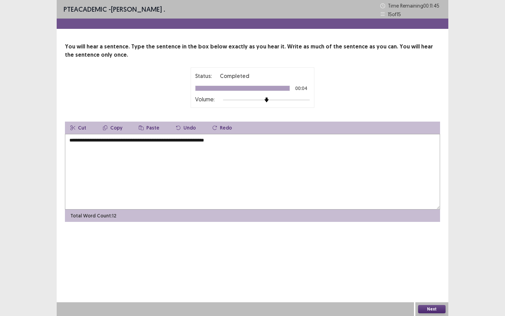
click at [146, 140] on textarea "**********" at bounding box center [252, 172] width 375 height 76
type textarea "**********"
click at [431, 274] on button "Next" at bounding box center [431, 309] width 27 height 8
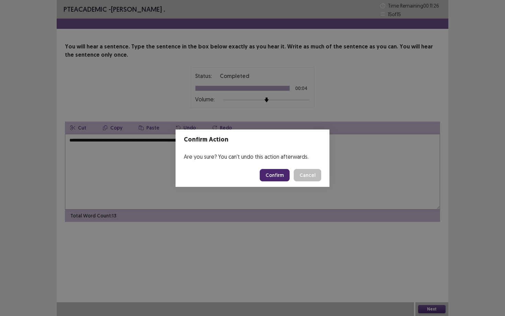
click at [276, 180] on button "Confirm" at bounding box center [275, 175] width 30 height 12
